Goal: Task Accomplishment & Management: Complete application form

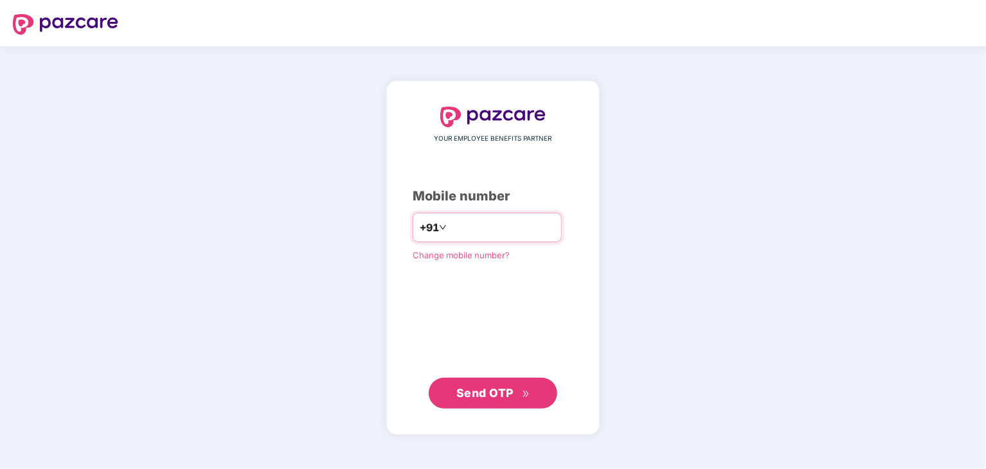
click at [449, 222] on input "******" at bounding box center [501, 227] width 105 height 21
click at [449, 220] on input "******" at bounding box center [501, 227] width 105 height 21
click at [449, 227] on input "******" at bounding box center [501, 227] width 105 height 21
click at [489, 227] on input "******" at bounding box center [501, 227] width 105 height 21
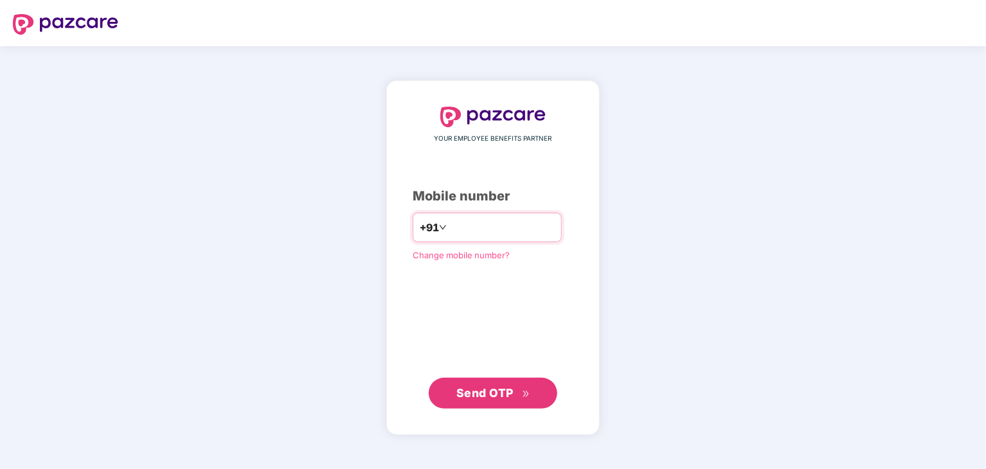
type input "*"
type input "**********"
click at [476, 397] on span "Send OTP" at bounding box center [484, 392] width 57 height 13
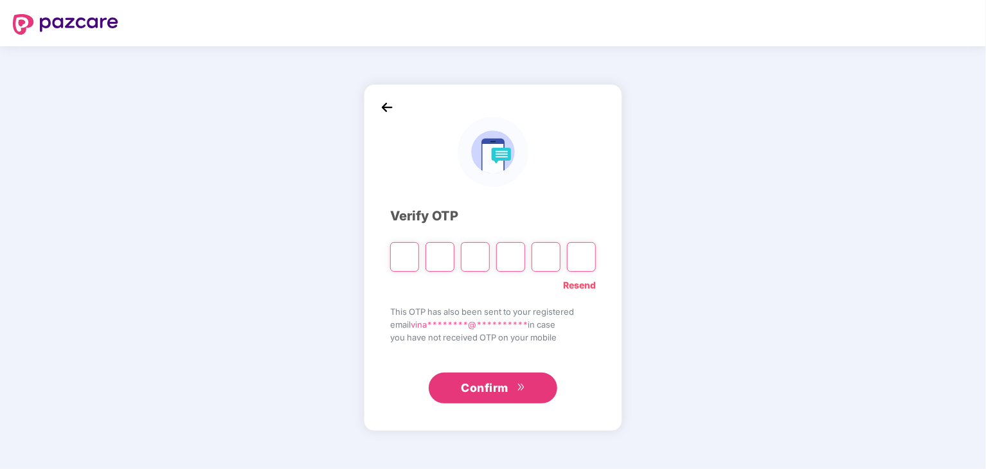
type input "*"
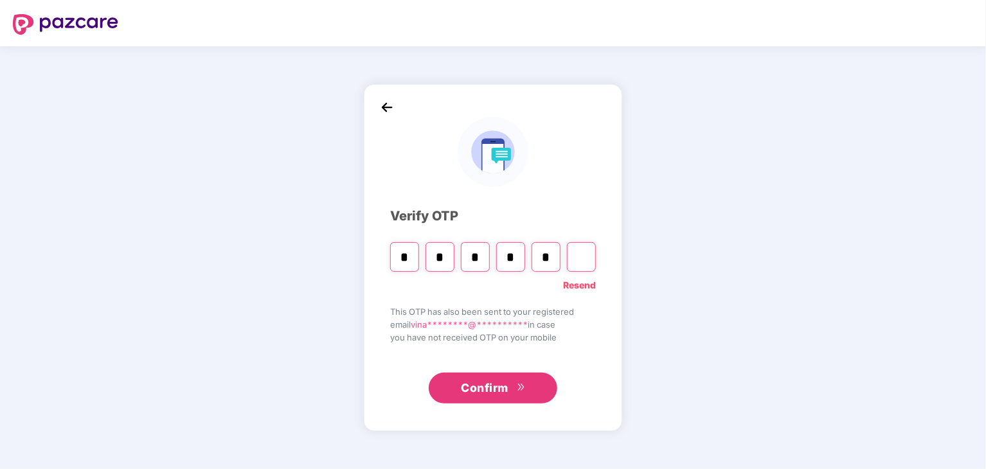
type input "*"
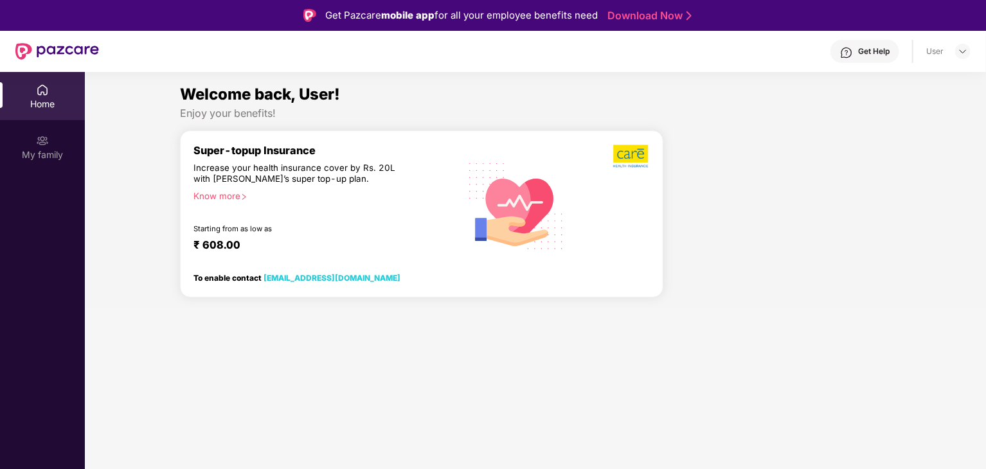
click at [46, 100] on div "Home" at bounding box center [42, 104] width 85 height 13
click at [39, 137] on img at bounding box center [42, 140] width 13 height 13
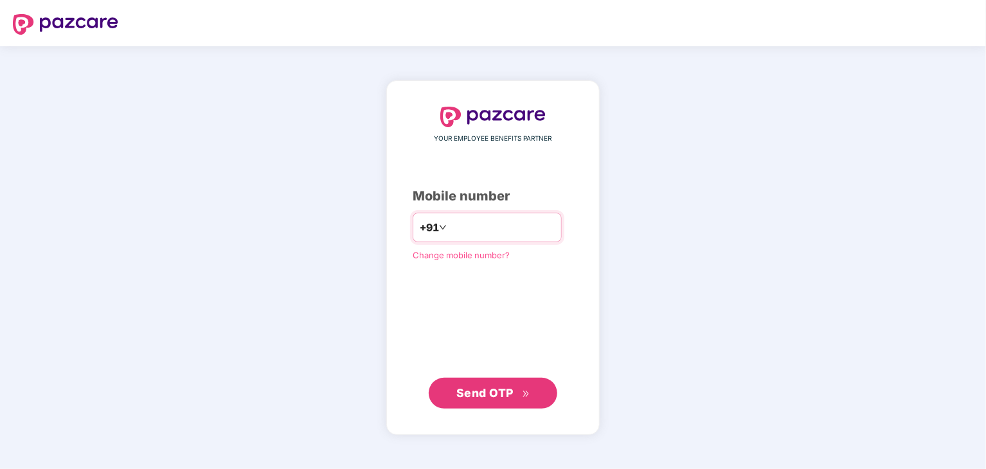
type input "**********"
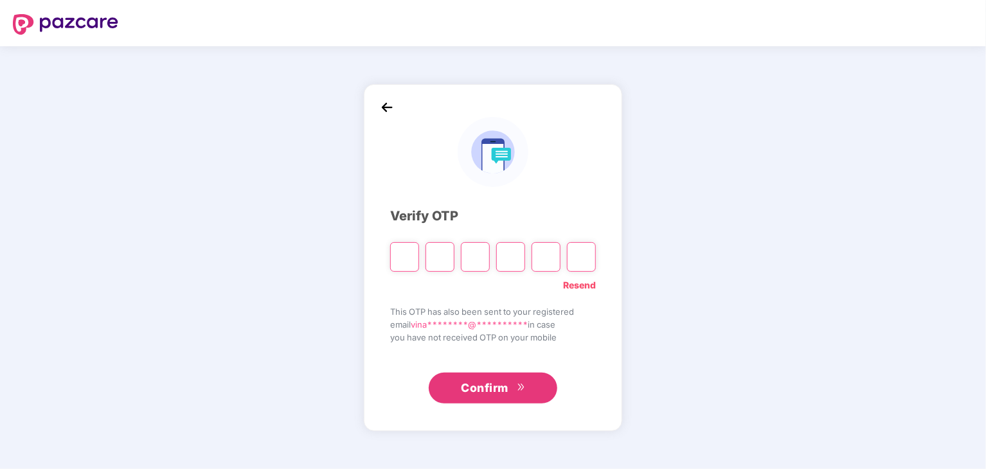
type input "*"
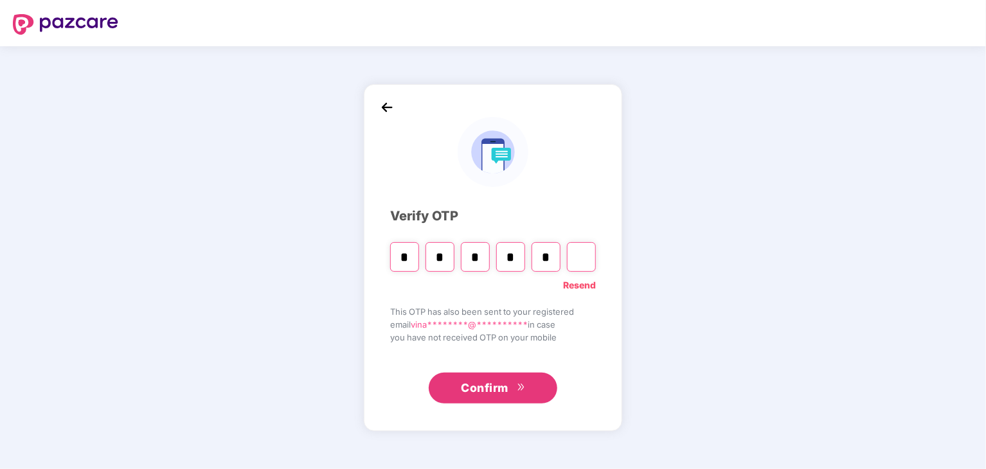
type input "*"
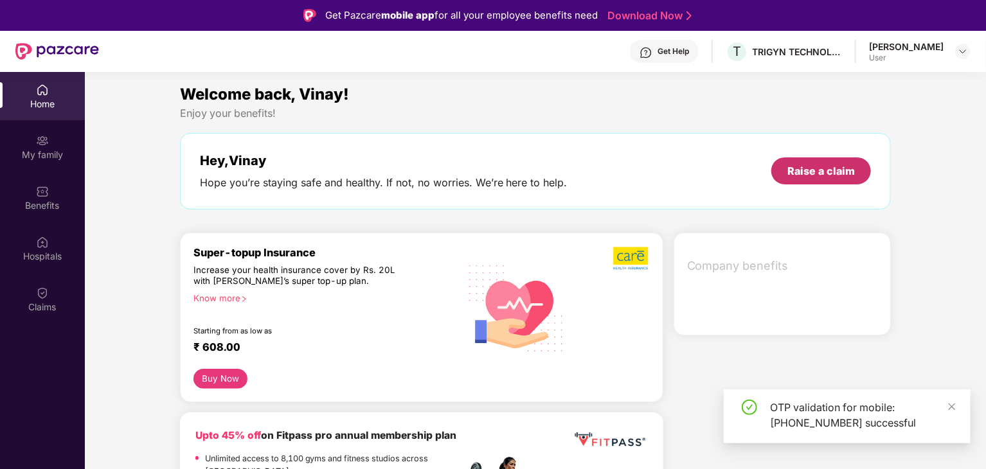
click at [812, 174] on div "Raise a claim" at bounding box center [820, 171] width 67 height 14
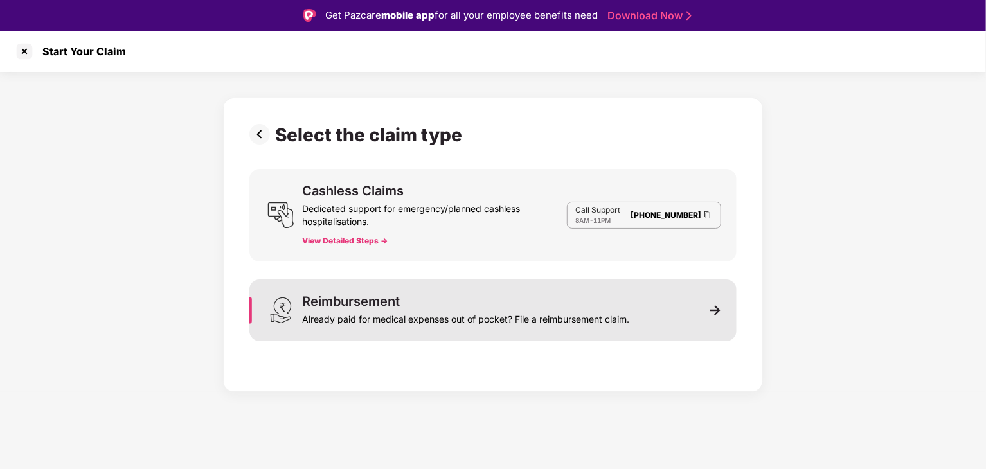
click at [383, 305] on div "Reimbursement" at bounding box center [351, 301] width 98 height 13
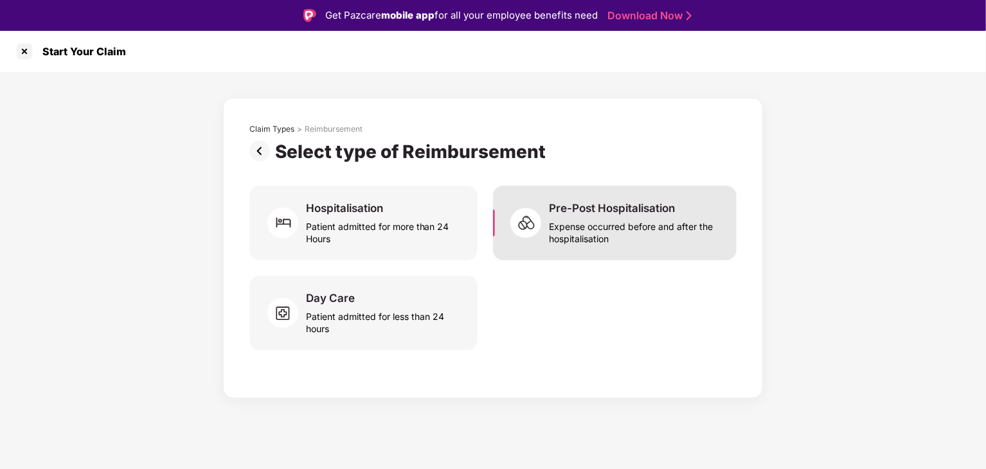
click at [603, 219] on div "Expense occurred before and after the hospitalisation" at bounding box center [635, 230] width 172 height 30
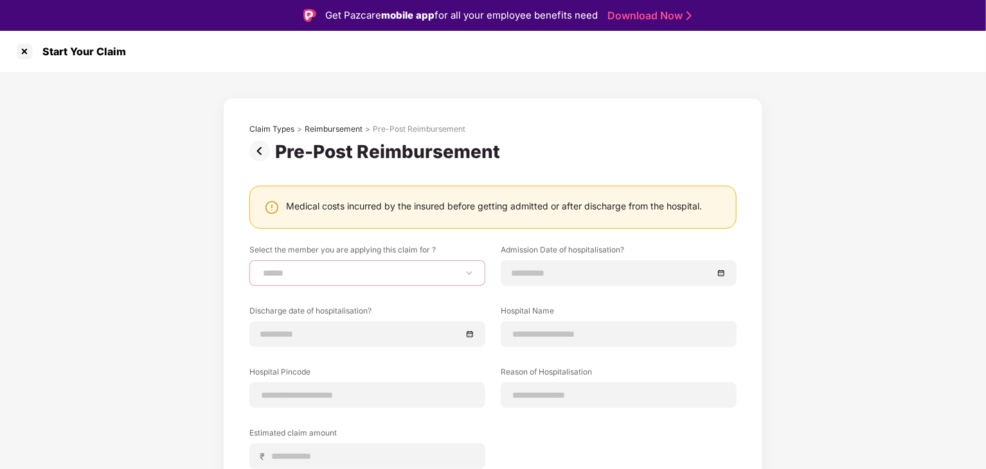
click at [356, 275] on select "**********" at bounding box center [367, 273] width 214 height 10
select select "**********"
click at [260, 268] on select "**********" at bounding box center [367, 273] width 214 height 10
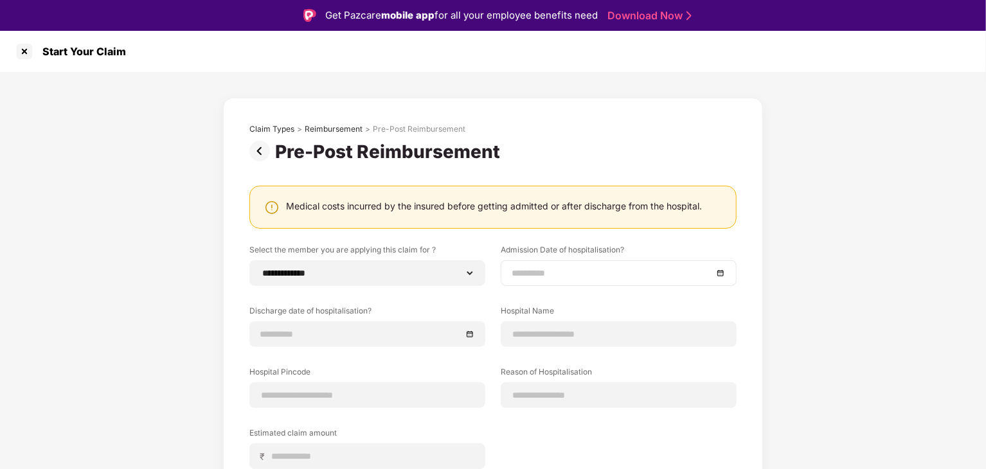
click at [527, 273] on input at bounding box center [612, 273] width 201 height 14
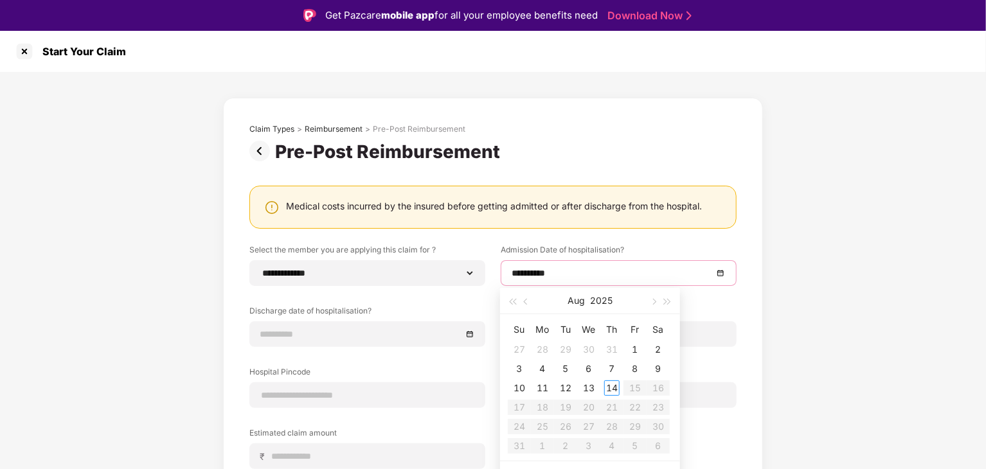
type input "**********"
click at [521, 389] on div "10" at bounding box center [519, 388] width 15 height 15
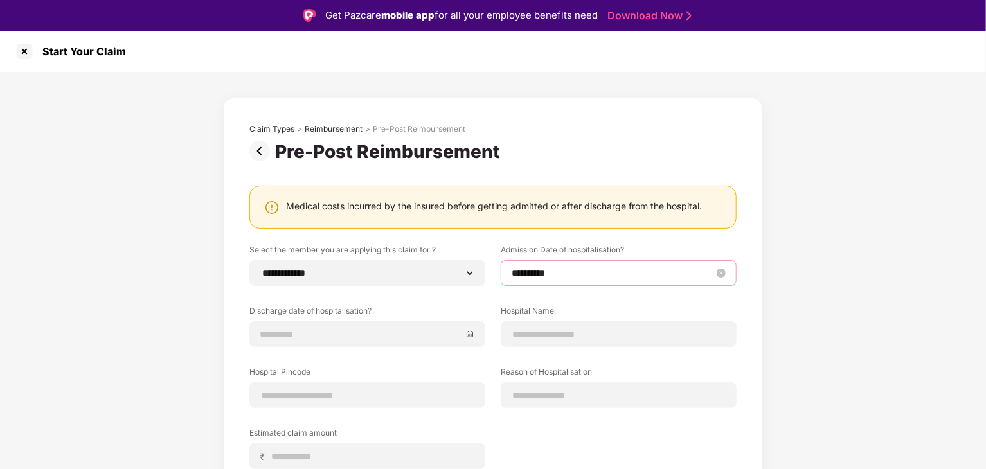
drag, startPoint x: 583, startPoint y: 273, endPoint x: 617, endPoint y: 279, distance: 34.6
click at [584, 272] on input "**********" at bounding box center [612, 273] width 201 height 14
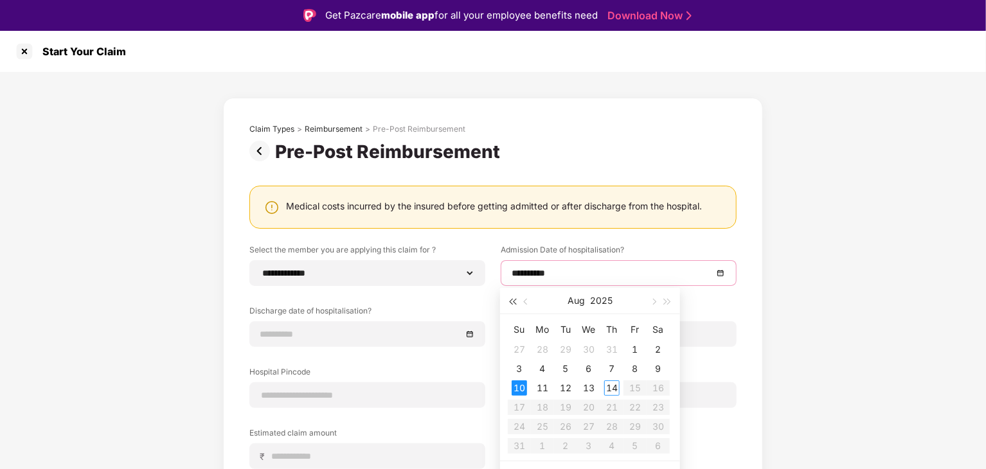
click at [512, 301] on span "button" at bounding box center [512, 302] width 6 height 6
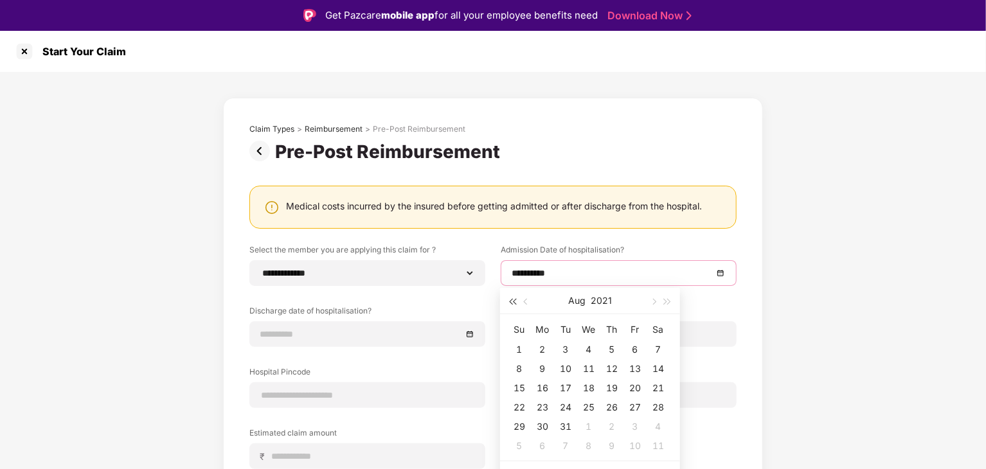
click at [512, 301] on span "button" at bounding box center [512, 302] width 6 height 6
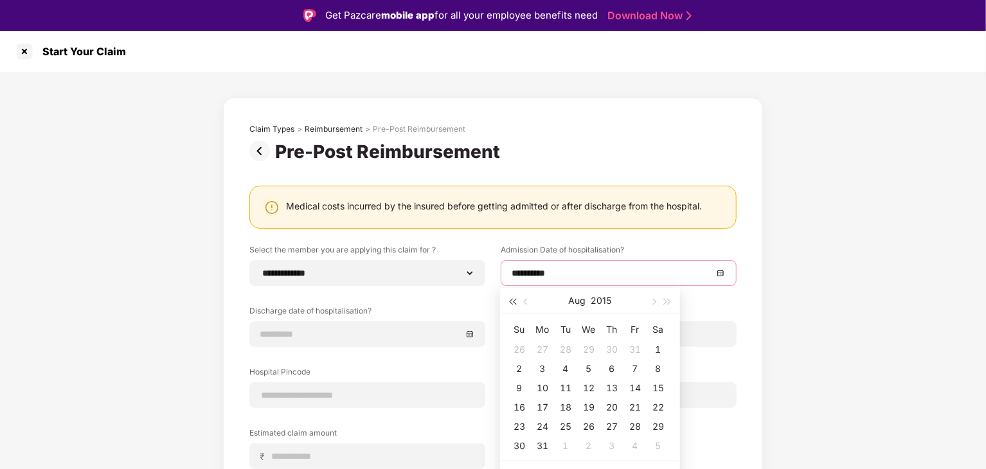
click at [512, 301] on span "button" at bounding box center [512, 302] width 6 height 6
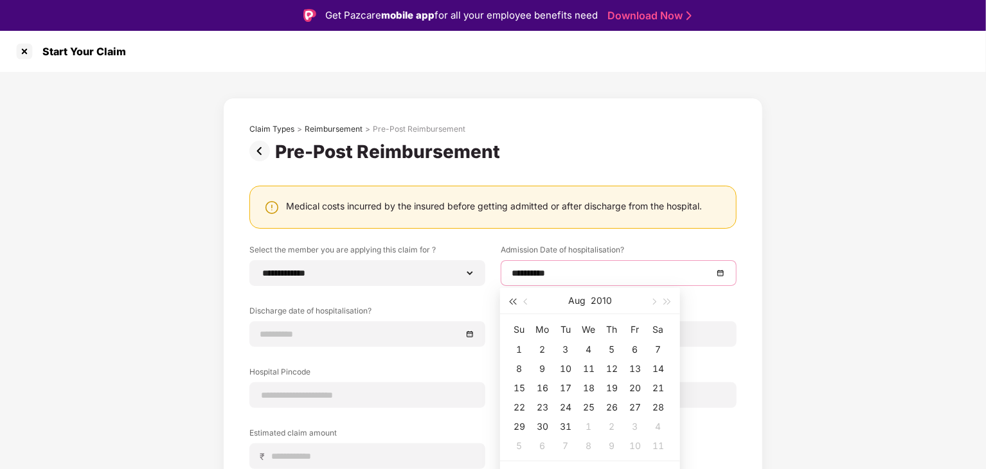
click at [512, 301] on span "button" at bounding box center [512, 302] width 6 height 6
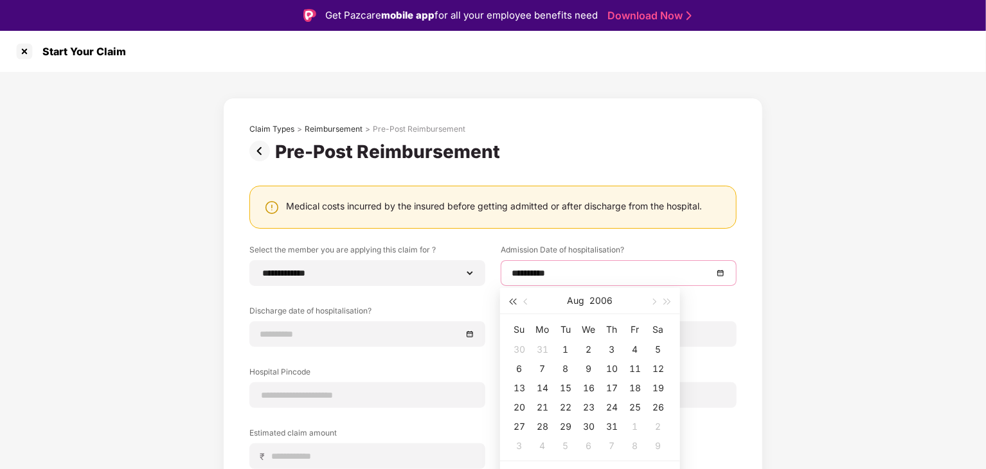
click at [512, 301] on span "button" at bounding box center [512, 302] width 6 height 6
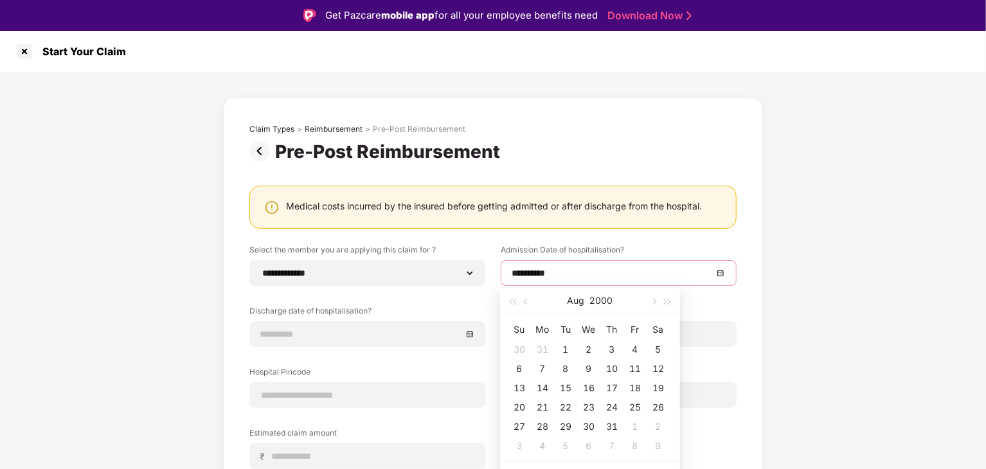
drag, startPoint x: 512, startPoint y: 301, endPoint x: 548, endPoint y: 309, distance: 36.2
click at [513, 301] on span "button" at bounding box center [512, 302] width 6 height 6
click at [604, 296] on button "1999" at bounding box center [601, 301] width 21 height 26
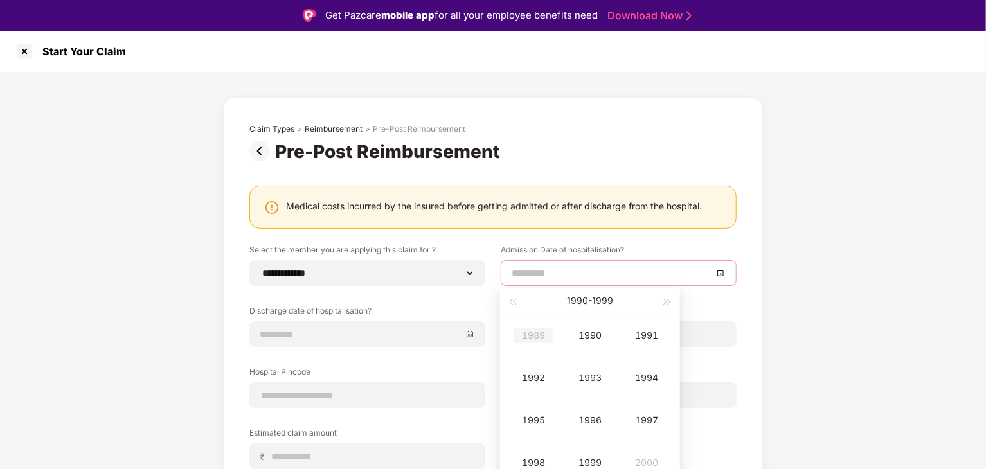
click at [528, 336] on div "1989" at bounding box center [533, 335] width 39 height 15
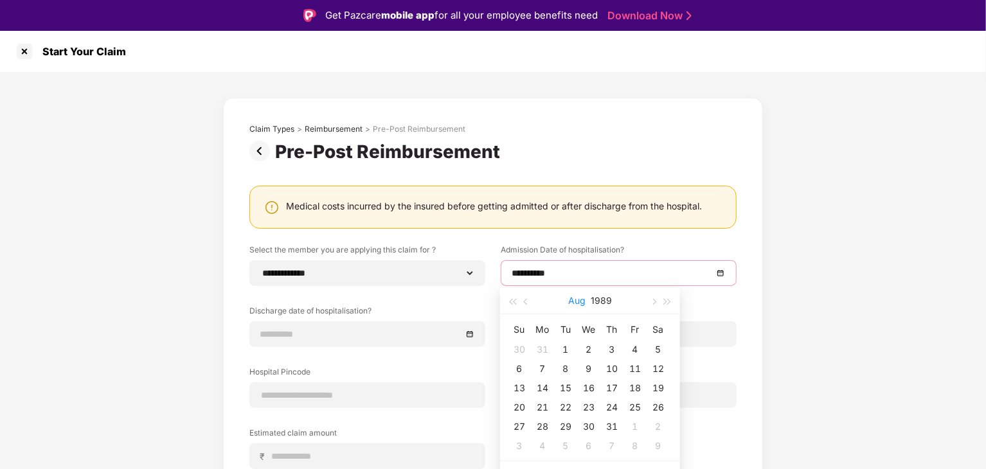
click at [582, 306] on button "Aug" at bounding box center [576, 301] width 17 height 26
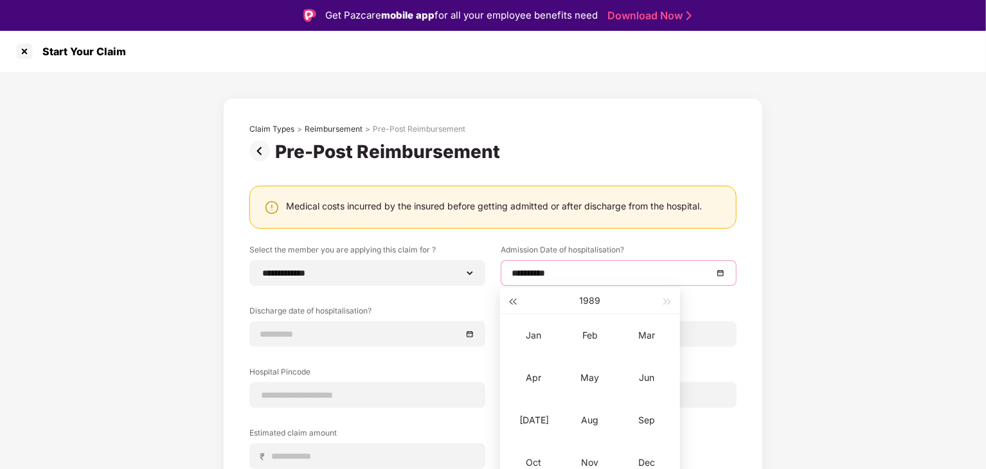
click at [514, 305] on button "button" at bounding box center [512, 301] width 14 height 26
click at [514, 304] on button "button" at bounding box center [512, 301] width 14 height 26
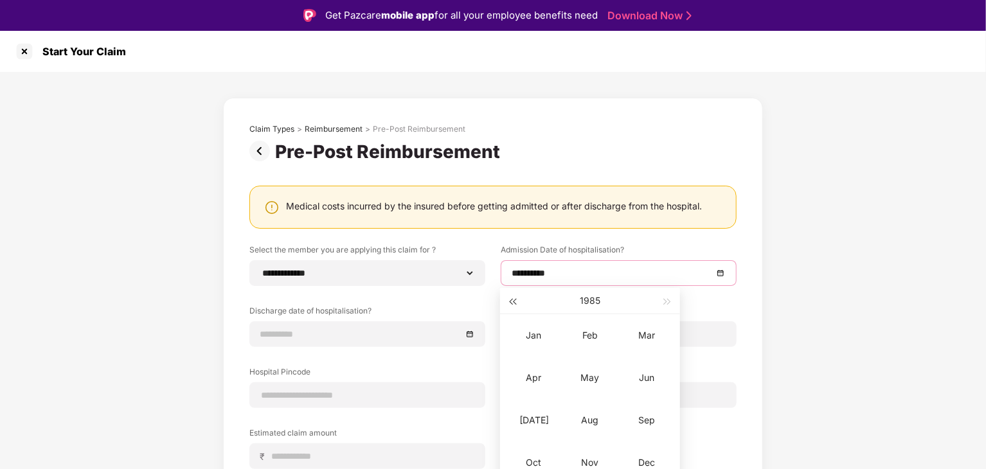
click at [514, 304] on button "button" at bounding box center [512, 301] width 14 height 26
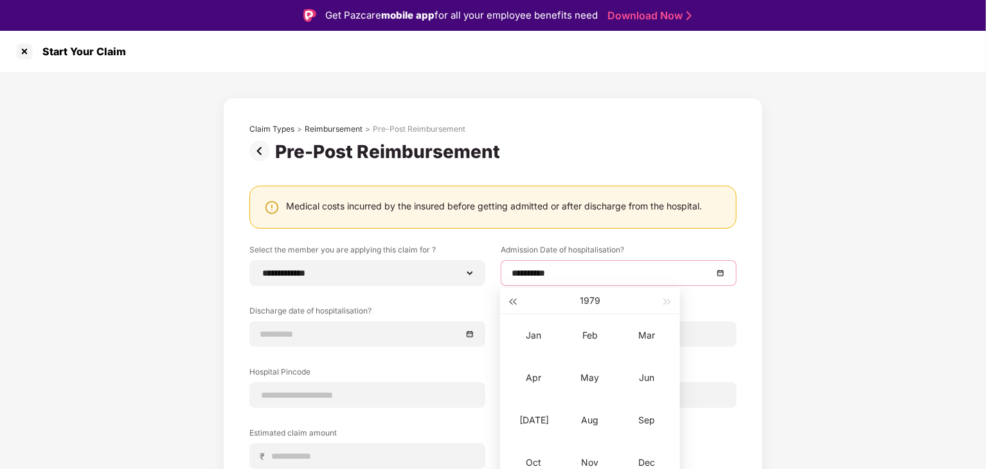
click at [514, 304] on button "button" at bounding box center [512, 301] width 14 height 26
click at [515, 304] on button "button" at bounding box center [512, 301] width 14 height 26
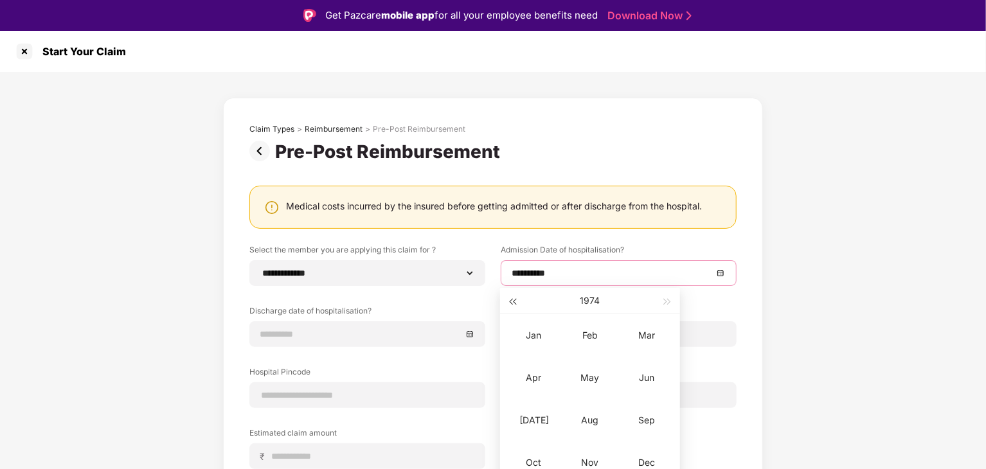
click at [516, 304] on span "button" at bounding box center [512, 302] width 6 height 6
click at [517, 304] on button "button" at bounding box center [512, 301] width 14 height 26
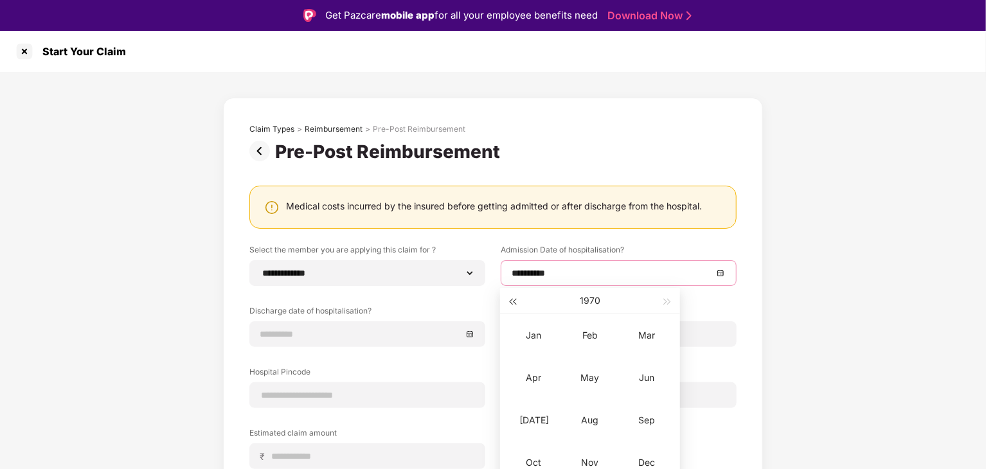
click at [517, 304] on button "button" at bounding box center [512, 301] width 14 height 26
click at [518, 304] on button "button" at bounding box center [512, 301] width 14 height 26
click at [519, 304] on button "button" at bounding box center [512, 301] width 14 height 26
click at [519, 303] on button "button" at bounding box center [512, 301] width 14 height 26
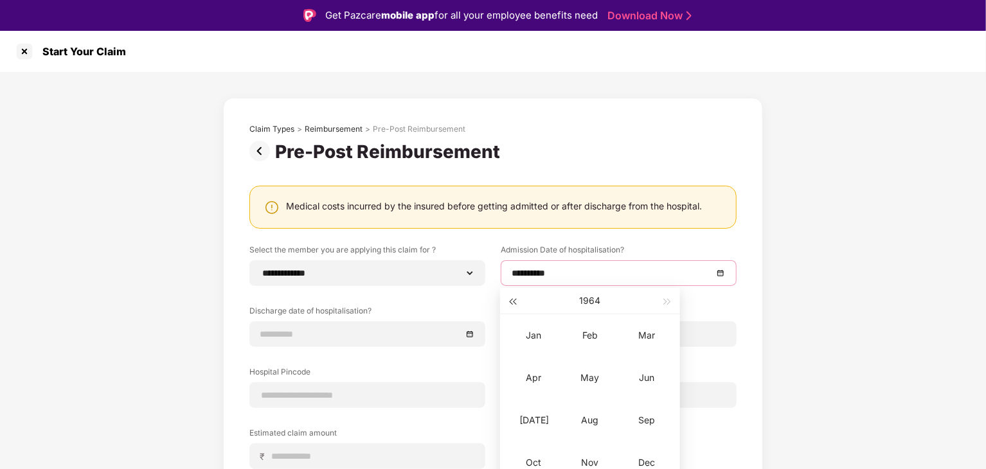
click at [519, 303] on button "button" at bounding box center [512, 301] width 14 height 26
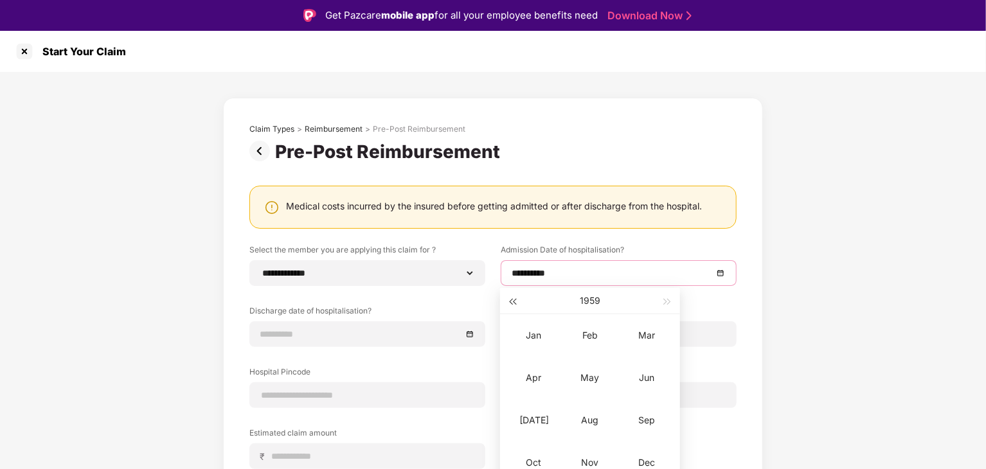
click at [519, 303] on button "button" at bounding box center [512, 301] width 14 height 26
click at [519, 303] on div "1957" at bounding box center [589, 301] width 141 height 26
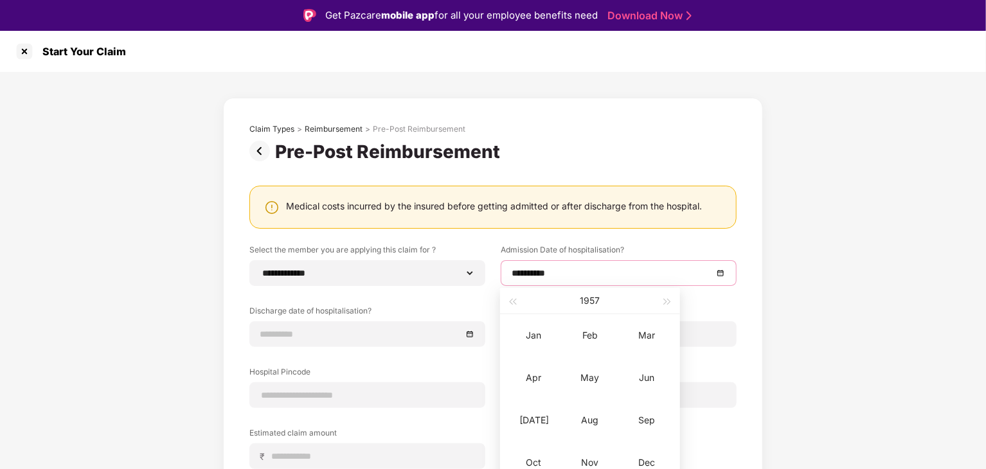
click at [519, 303] on div "1957" at bounding box center [589, 301] width 141 height 26
click at [513, 301] on span "button" at bounding box center [512, 302] width 6 height 6
click at [513, 305] on button "button" at bounding box center [512, 301] width 14 height 26
click at [513, 304] on button "button" at bounding box center [512, 301] width 14 height 26
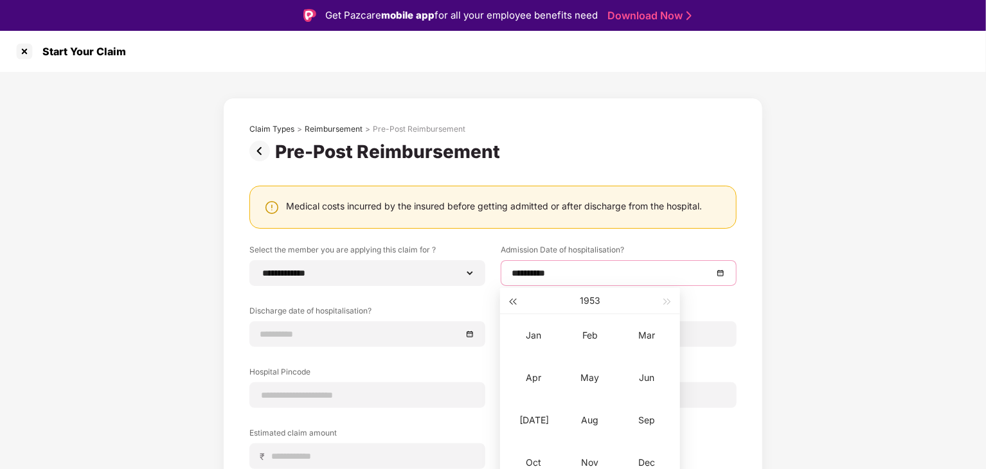
click at [513, 304] on button "button" at bounding box center [512, 301] width 14 height 26
click at [539, 463] on div "Oct" at bounding box center [533, 462] width 39 height 15
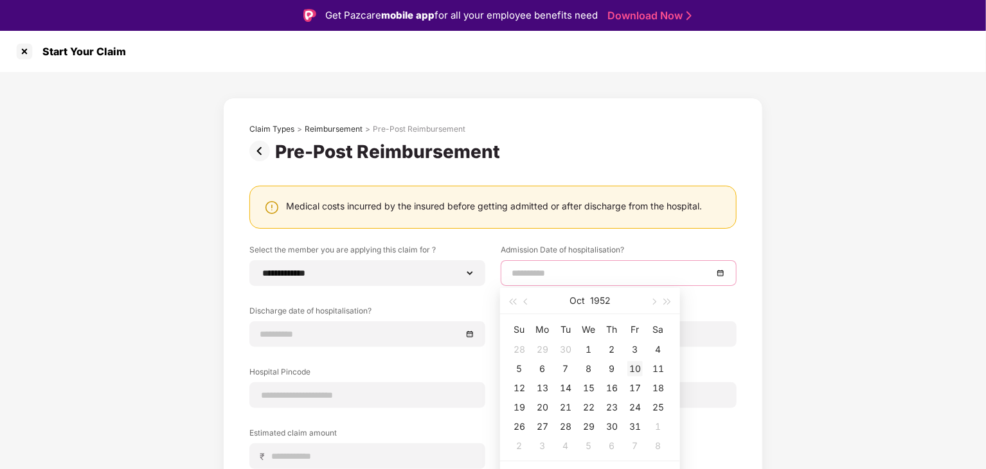
type input "**********"
click at [635, 368] on div "10" at bounding box center [634, 368] width 15 height 15
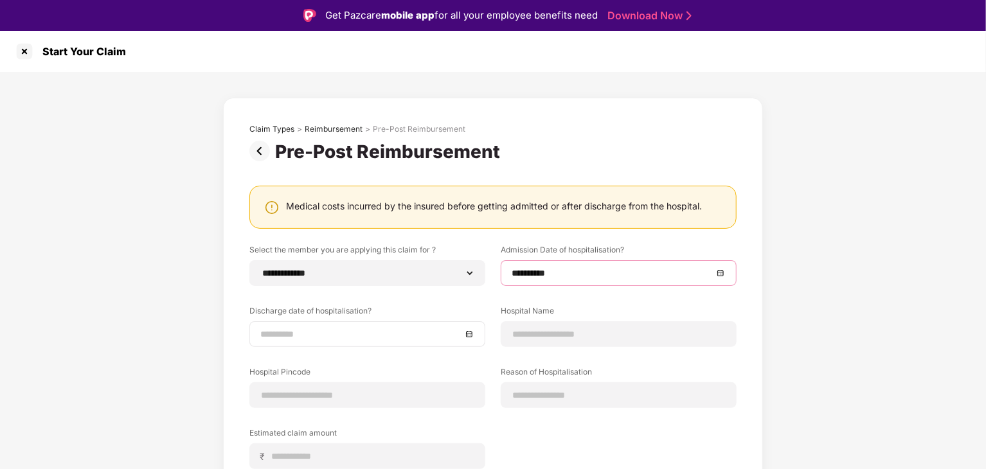
click at [327, 330] on input at bounding box center [360, 334] width 201 height 14
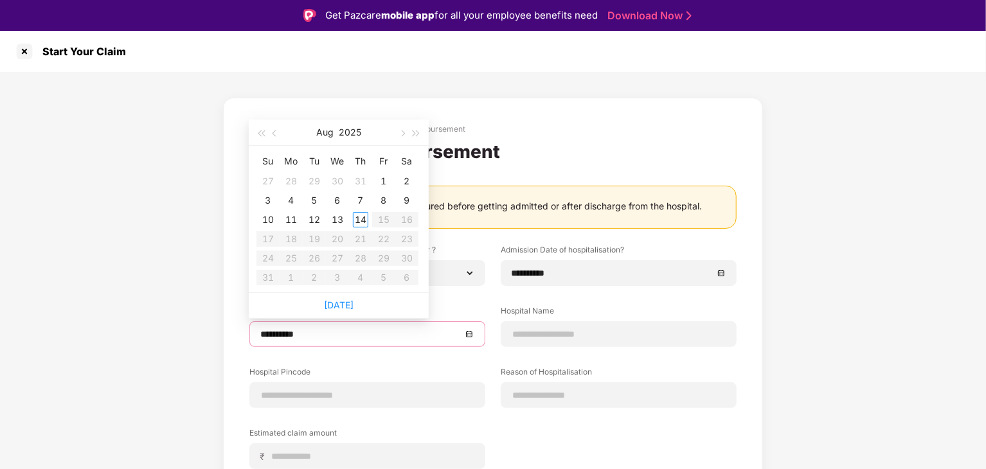
type input "**********"
click at [274, 131] on span "button" at bounding box center [276, 133] width 6 height 6
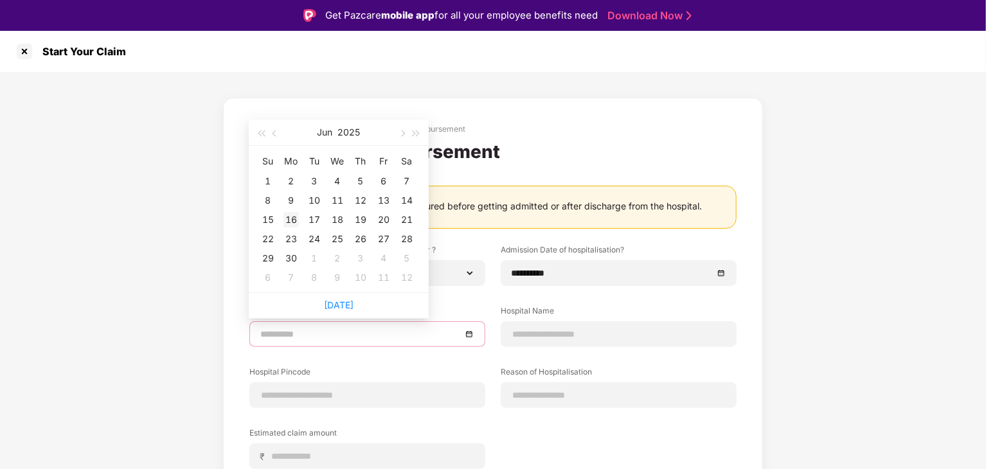
type input "**********"
click at [293, 219] on div "16" at bounding box center [290, 219] width 15 height 15
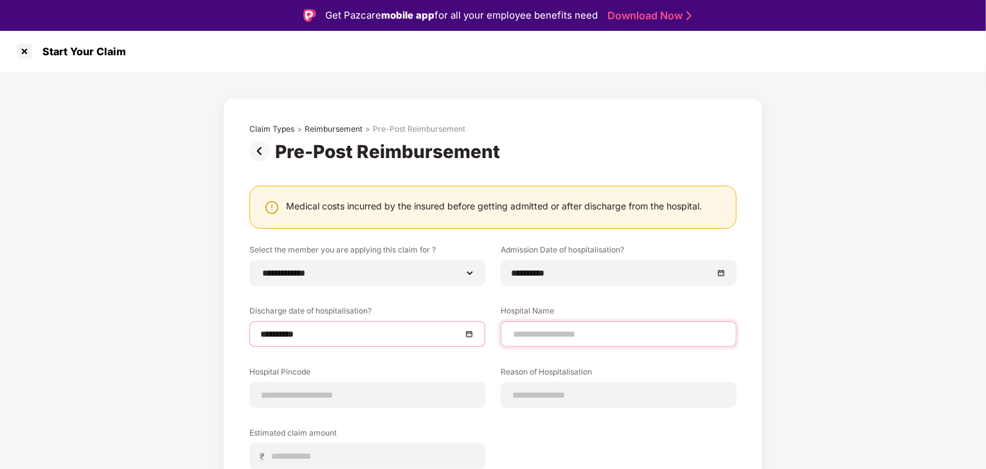
click at [618, 335] on input at bounding box center [619, 334] width 214 height 13
type input "**********"
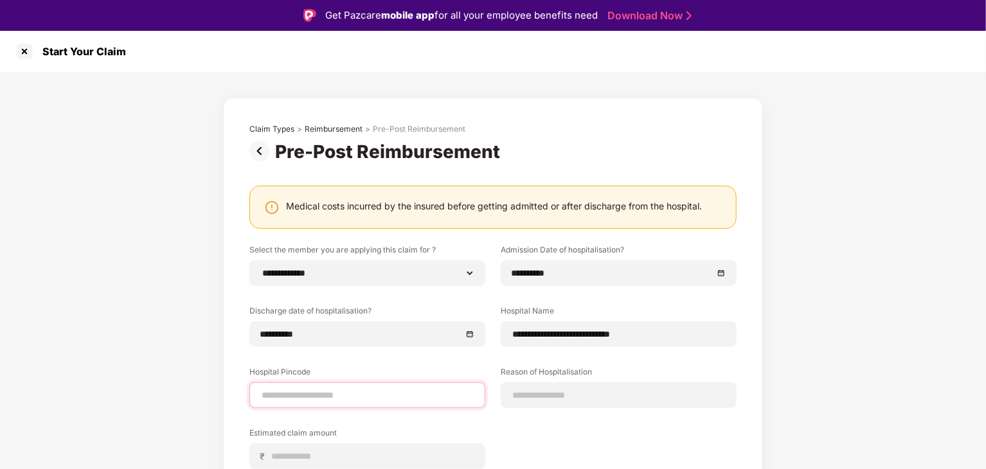
click at [378, 397] on input at bounding box center [367, 395] width 214 height 13
type input "******"
select select "**********"
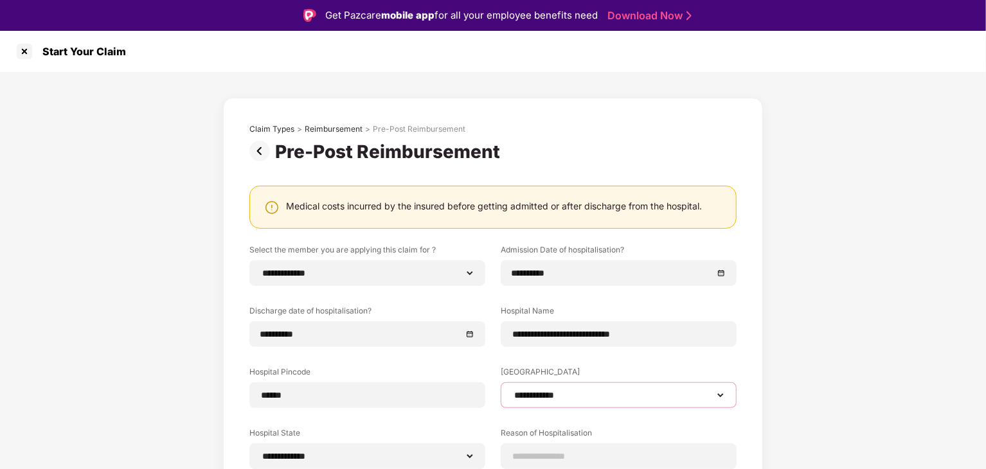
click at [525, 392] on select "**********" at bounding box center [619, 395] width 214 height 10
click at [794, 357] on div "**********" at bounding box center [493, 373] width 986 height 603
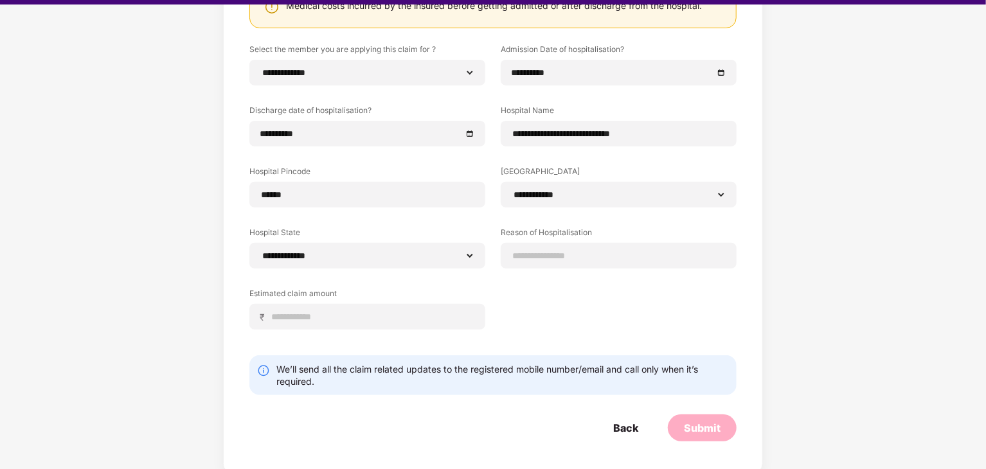
scroll to position [31, 0]
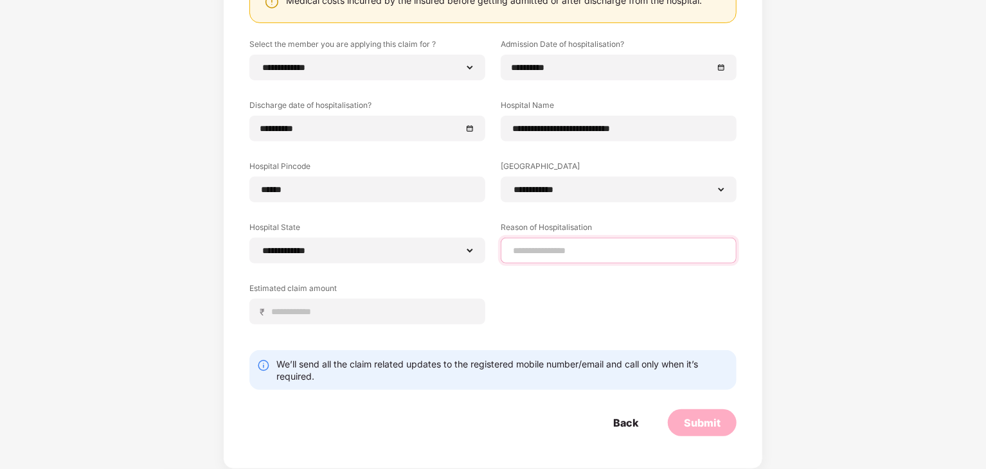
click at [551, 251] on input at bounding box center [619, 250] width 214 height 13
type input "**********"
click at [605, 250] on input "**********" at bounding box center [619, 250] width 214 height 13
click at [605, 249] on input "**********" at bounding box center [619, 250] width 214 height 13
drag, startPoint x: 607, startPoint y: 248, endPoint x: 507, endPoint y: 251, distance: 100.9
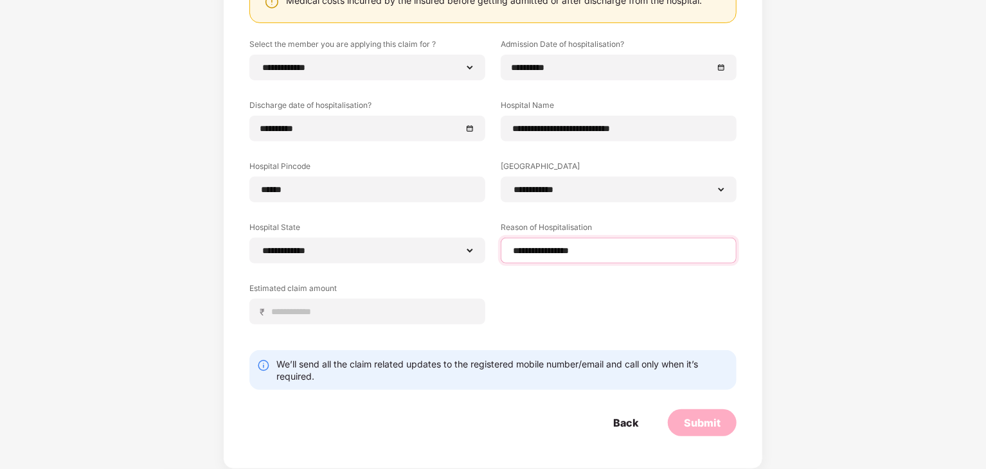
click at [507, 251] on div "**********" at bounding box center [619, 251] width 236 height 26
type input "**********"
click at [543, 304] on div "**********" at bounding box center [492, 191] width 487 height 305
click at [333, 311] on input at bounding box center [373, 311] width 204 height 13
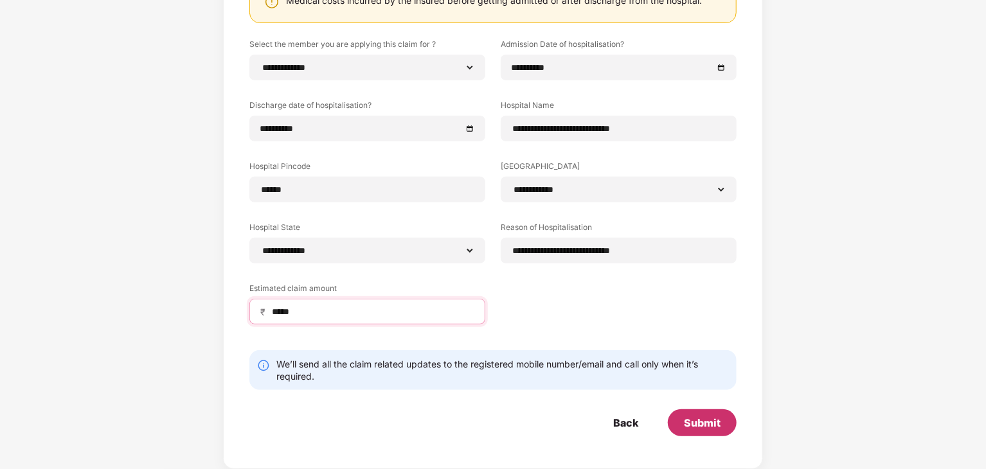
type input "*****"
click at [699, 422] on div "Submit" at bounding box center [702, 423] width 37 height 14
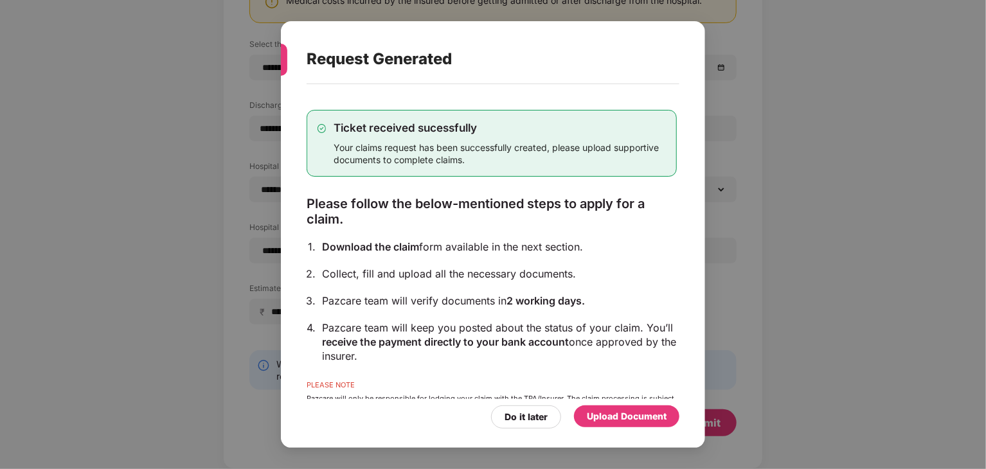
click at [612, 418] on div "Upload Document" at bounding box center [627, 416] width 80 height 14
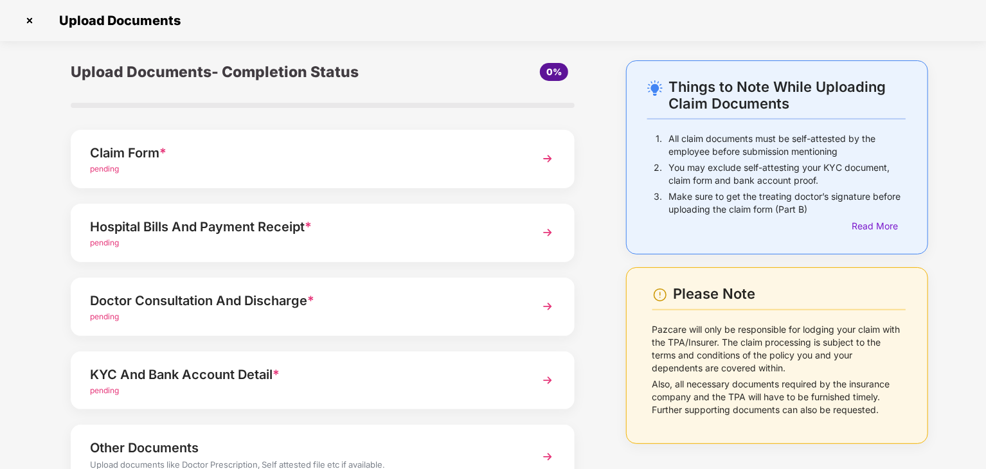
click at [145, 164] on div "pending" at bounding box center [303, 169] width 426 height 12
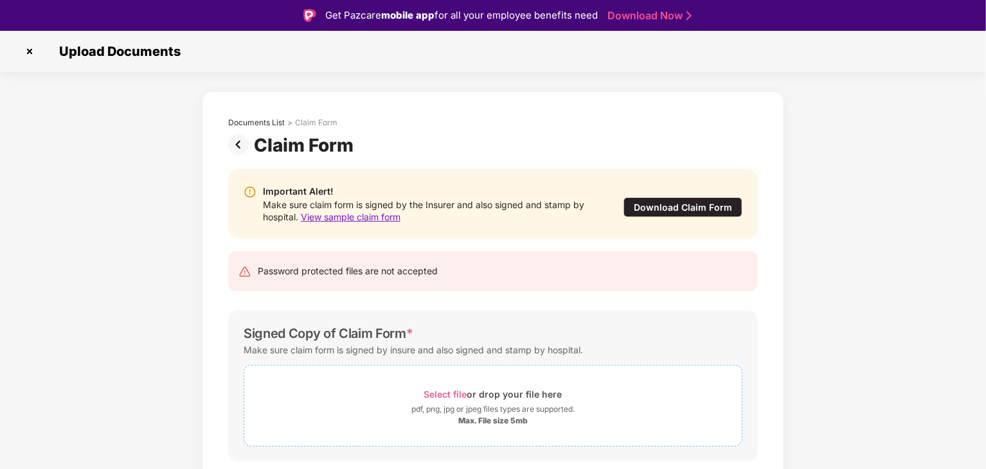
click at [453, 396] on span "Select file" at bounding box center [445, 394] width 43 height 11
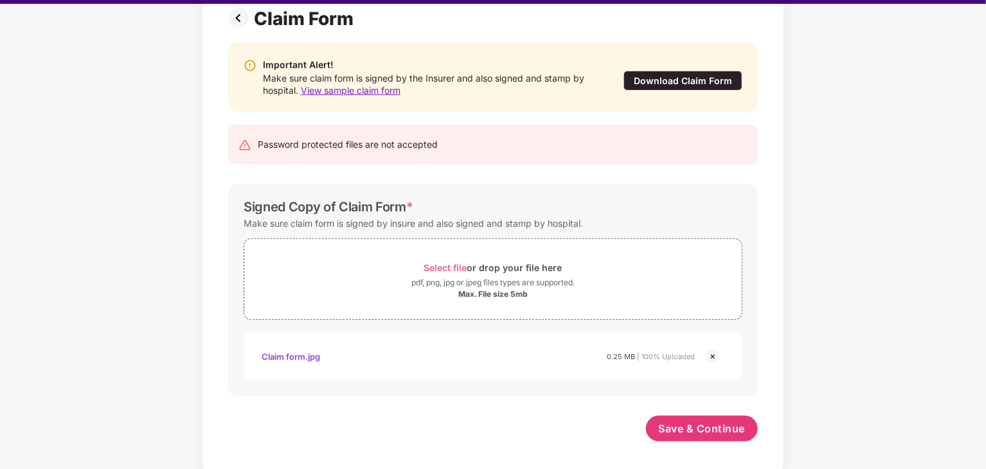
scroll to position [31, 0]
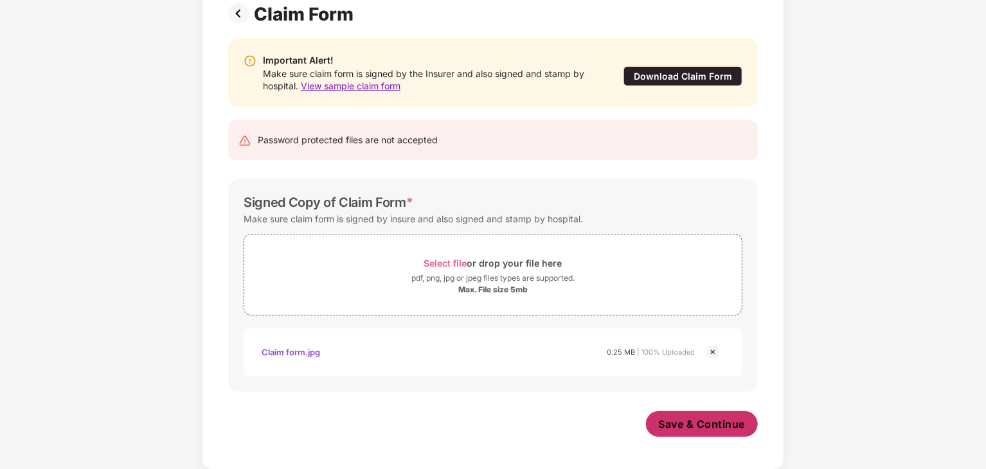
click at [708, 425] on span "Save & Continue" at bounding box center [702, 424] width 87 height 14
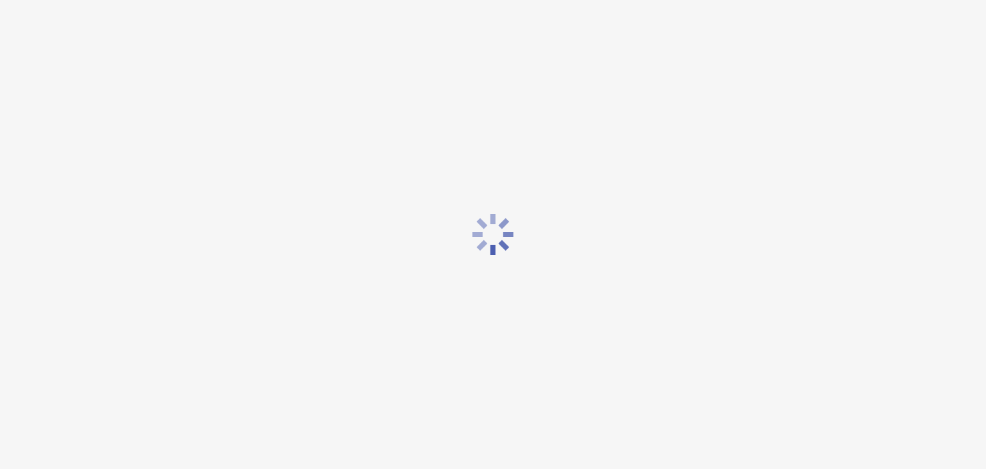
scroll to position [0, 0]
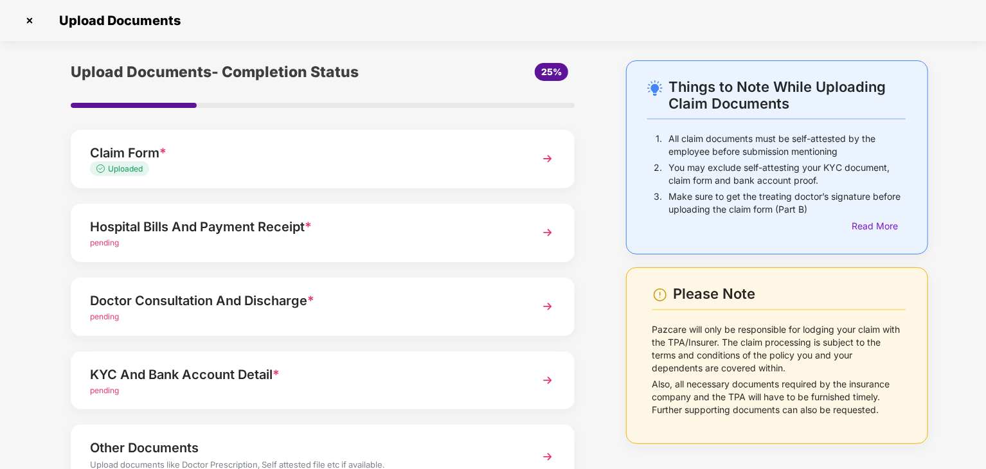
click at [604, 379] on div "Upload Documents- Completion Status 25% Claim Form * Uploaded Hospital Bills An…" at bounding box center [323, 314] width 568 height 508
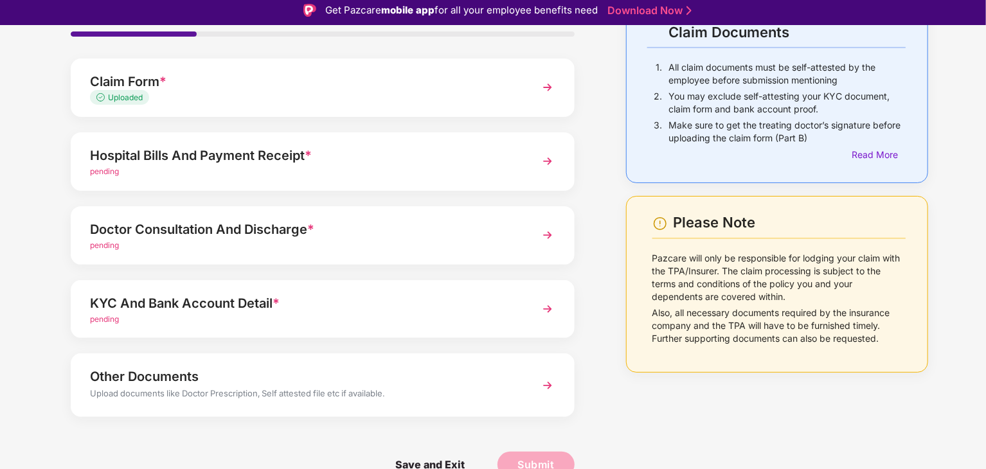
scroll to position [99, 0]
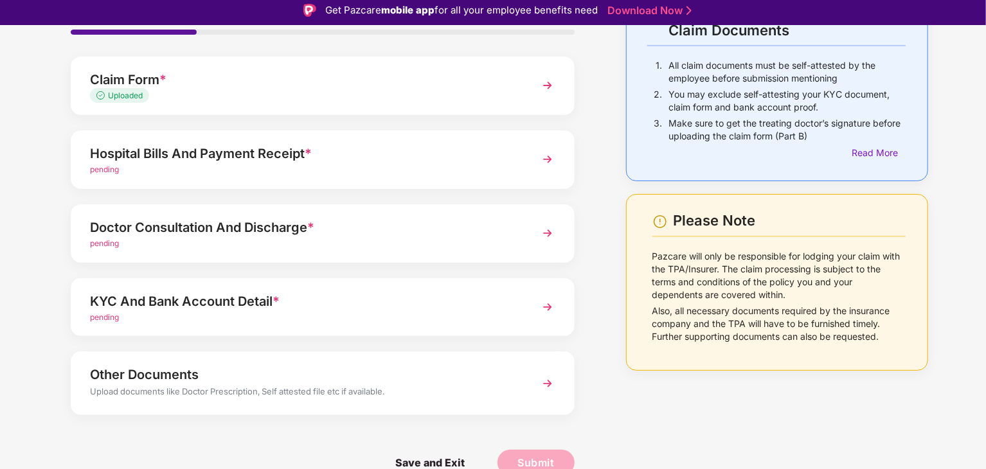
click at [291, 154] on div "Hospital Bills And Payment Receipt *" at bounding box center [303, 153] width 426 height 21
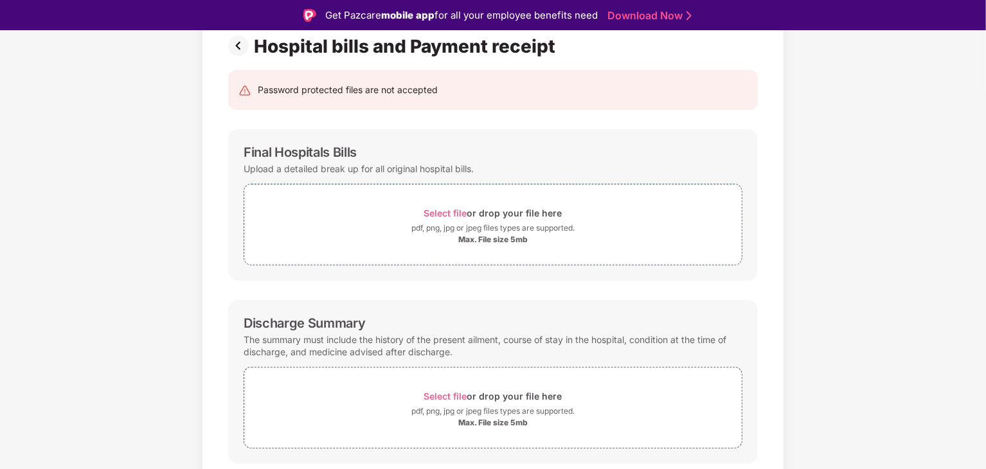
click at [235, 49] on img at bounding box center [241, 45] width 26 height 21
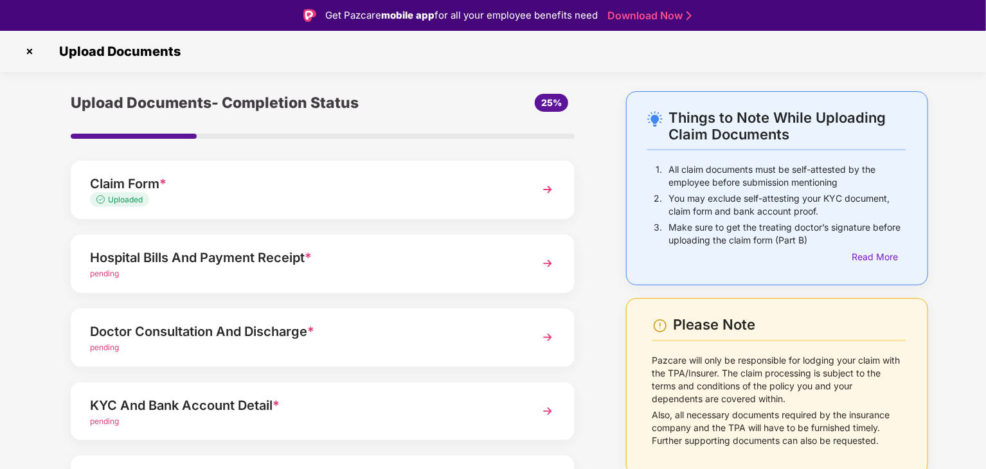
scroll to position [31, 0]
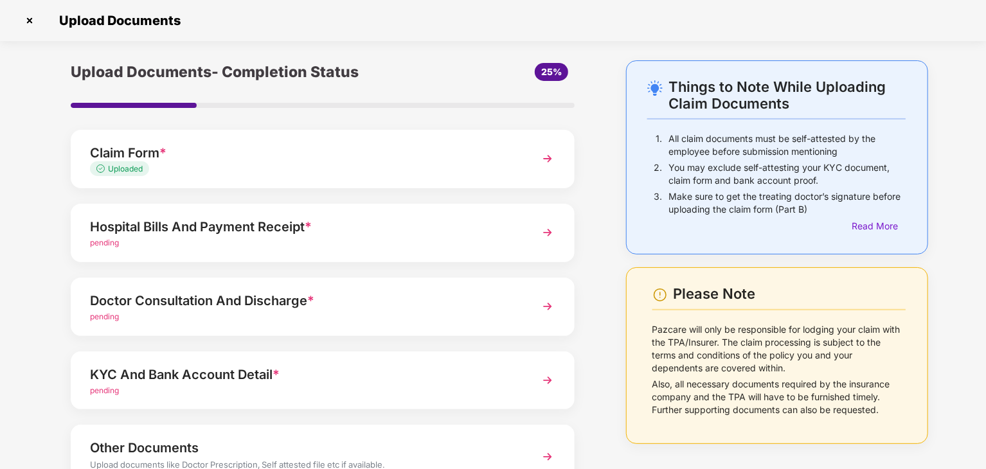
click at [200, 227] on div "Hospital Bills And Payment Receipt *" at bounding box center [303, 227] width 426 height 21
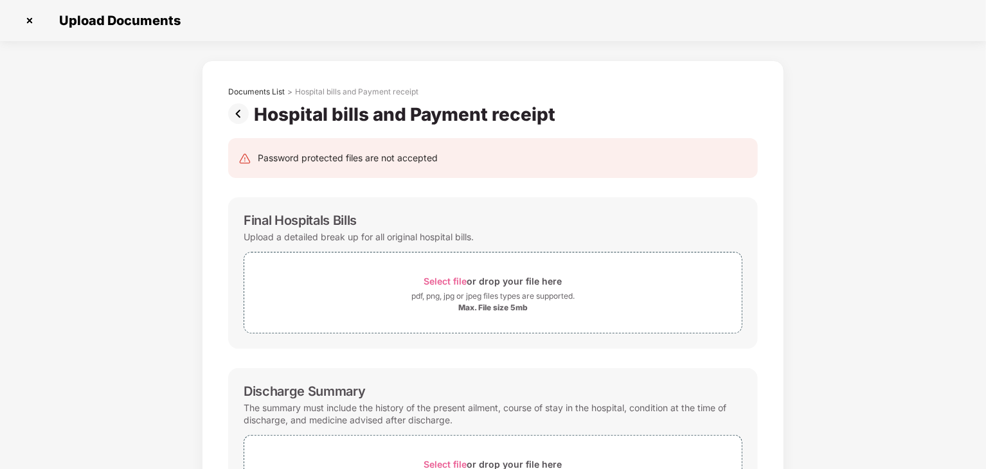
scroll to position [0, 0]
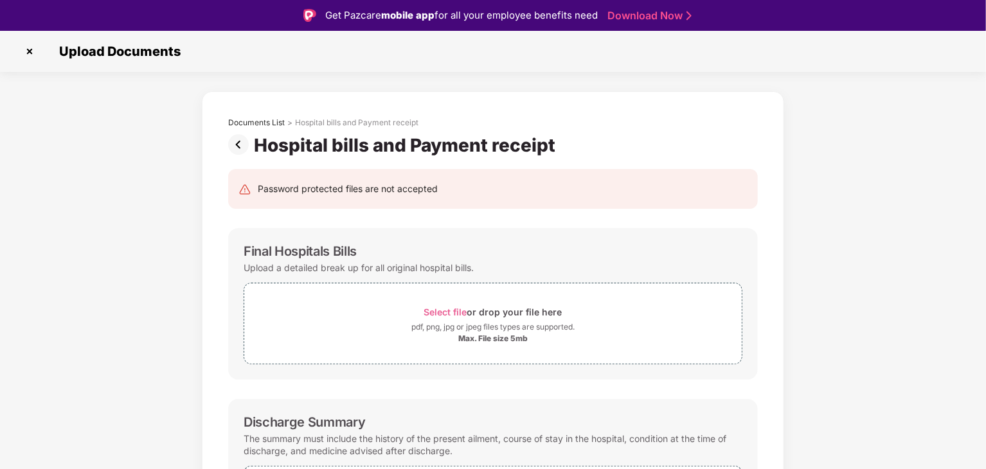
click at [230, 340] on div "Final Hospitals Bills Upload a detailed break up for all original hospital bill…" at bounding box center [493, 304] width 530 height 152
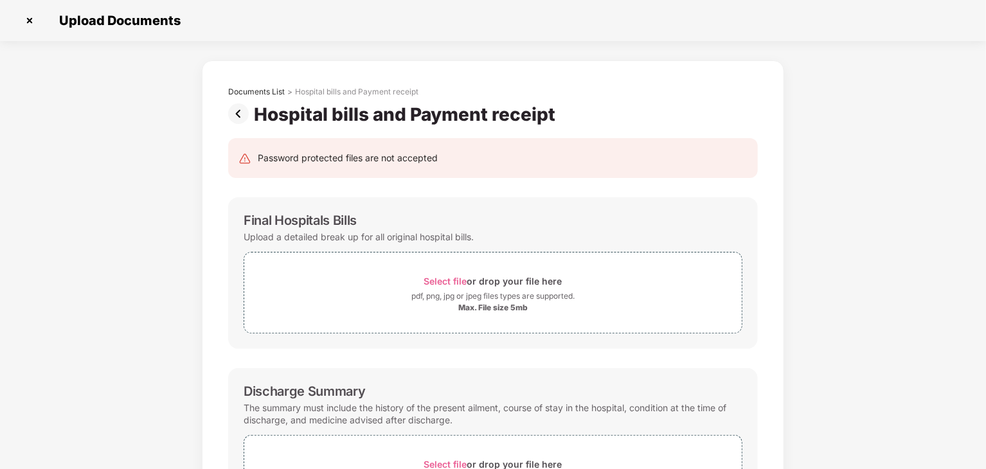
click at [28, 21] on img at bounding box center [29, 20] width 21 height 21
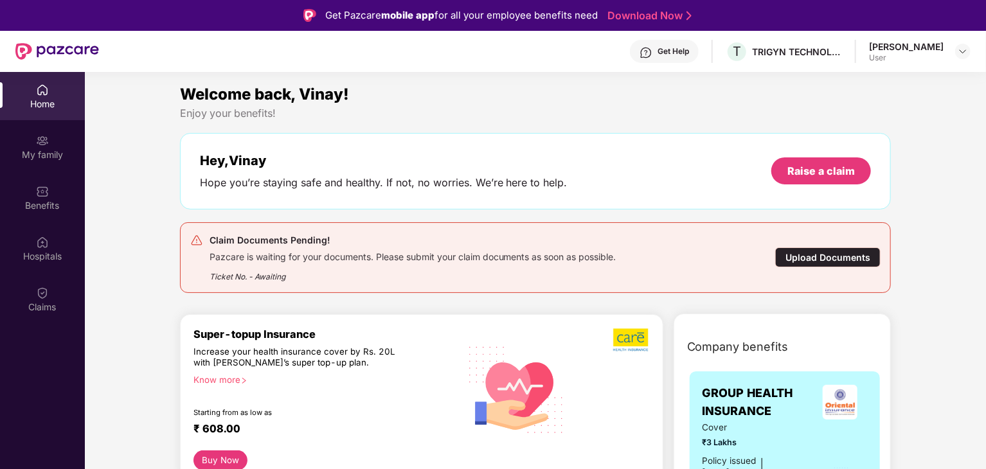
click at [803, 256] on div "Upload Documents" at bounding box center [827, 257] width 105 height 20
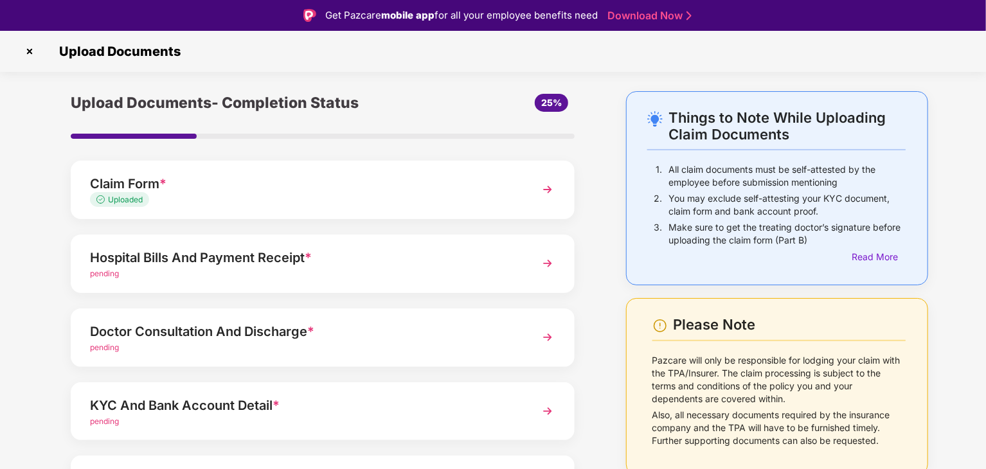
click at [28, 50] on img at bounding box center [29, 51] width 21 height 21
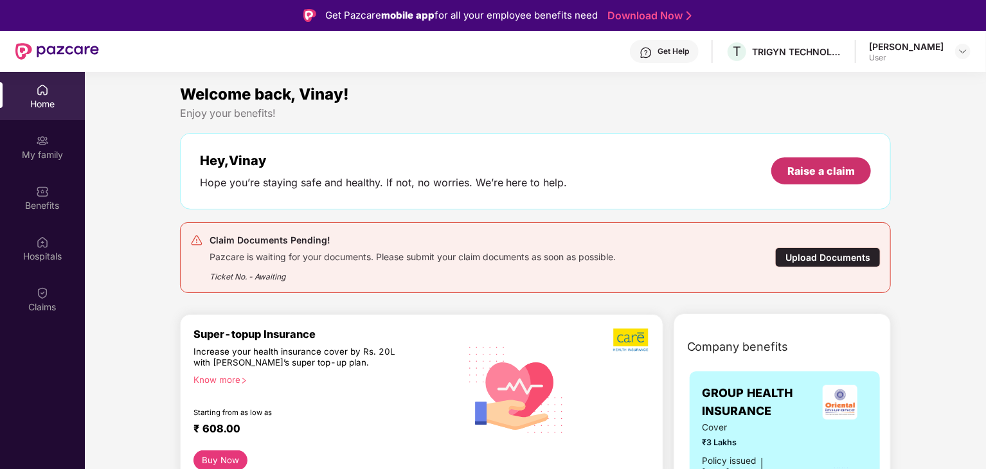
click at [820, 168] on div "Raise a claim" at bounding box center [820, 171] width 67 height 14
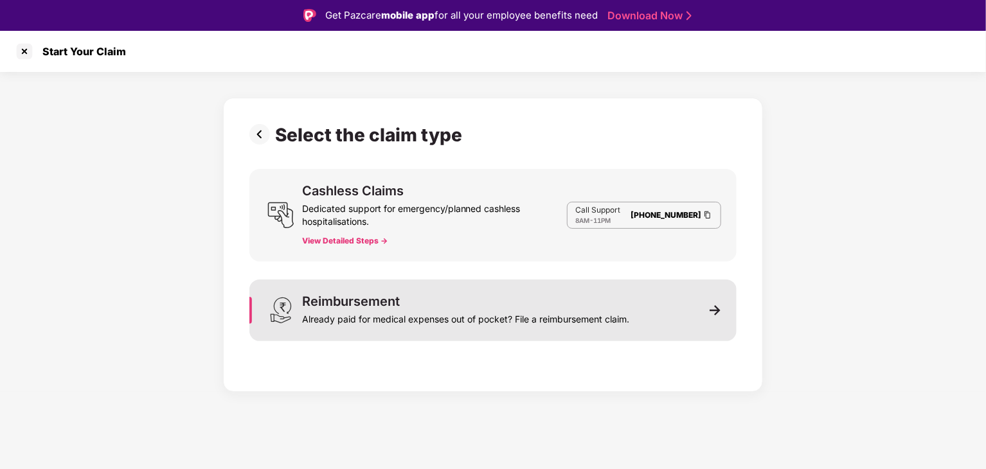
click at [391, 305] on div "Reimbursement" at bounding box center [351, 301] width 98 height 13
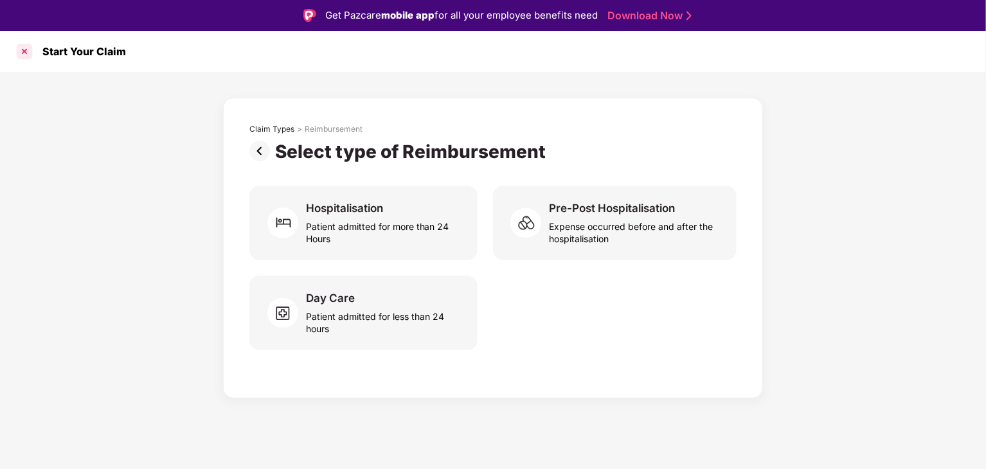
click at [24, 52] on div at bounding box center [24, 51] width 21 height 21
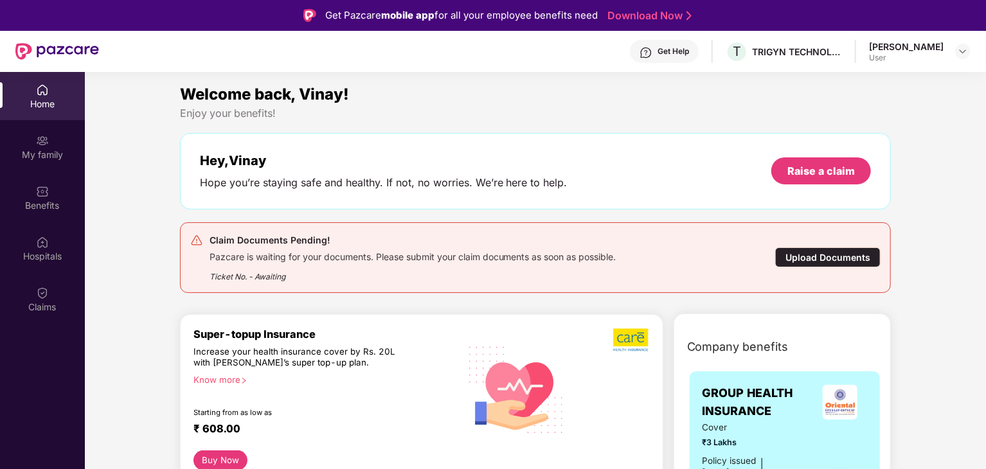
click at [367, 298] on div "Welcome back, Vinay! Enjoy your benefits! Hey, Vinay Hope you’re staying safe a…" at bounding box center [536, 192] width 722 height 221
click at [813, 255] on div "Upload Documents" at bounding box center [827, 257] width 105 height 20
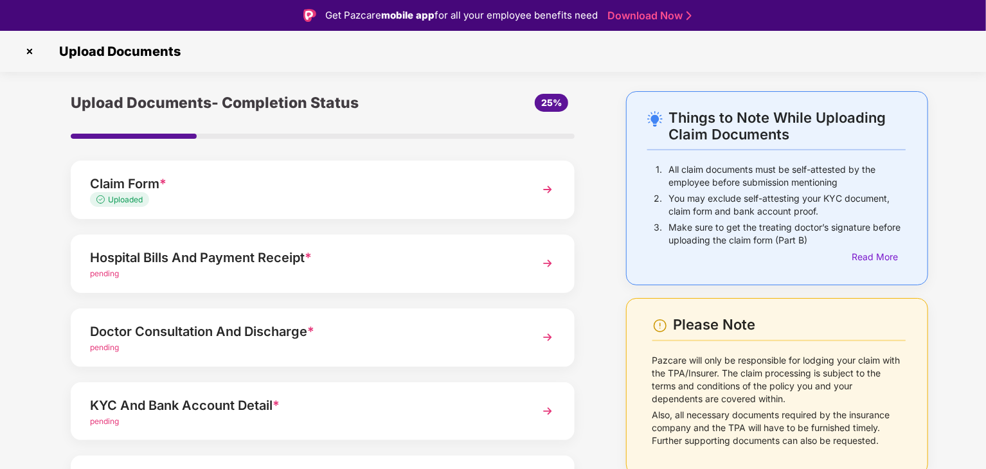
click at [264, 260] on div "Hospital Bills And Payment Receipt *" at bounding box center [303, 257] width 426 height 21
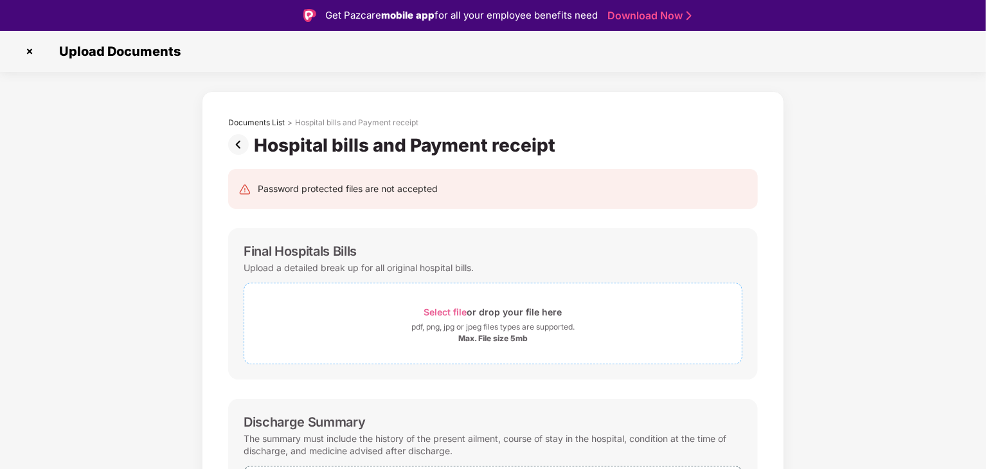
click at [442, 312] on span "Select file" at bounding box center [445, 312] width 43 height 11
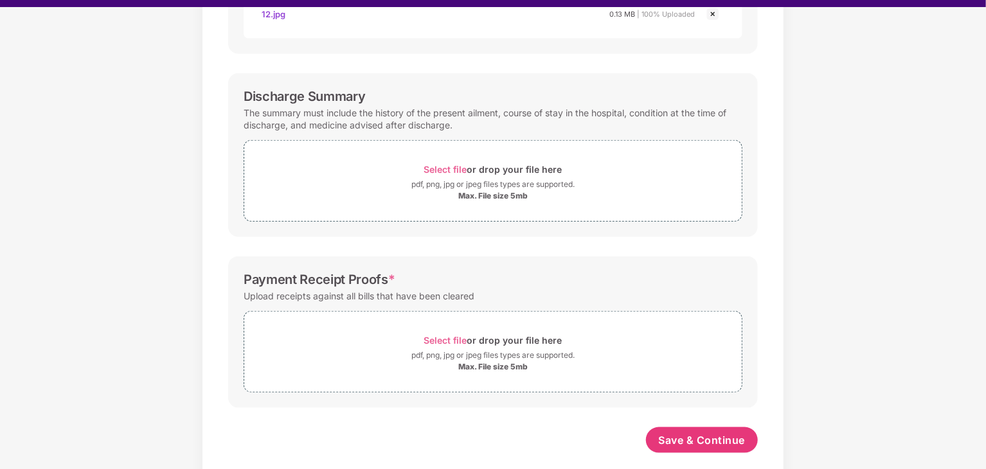
scroll to position [555, 0]
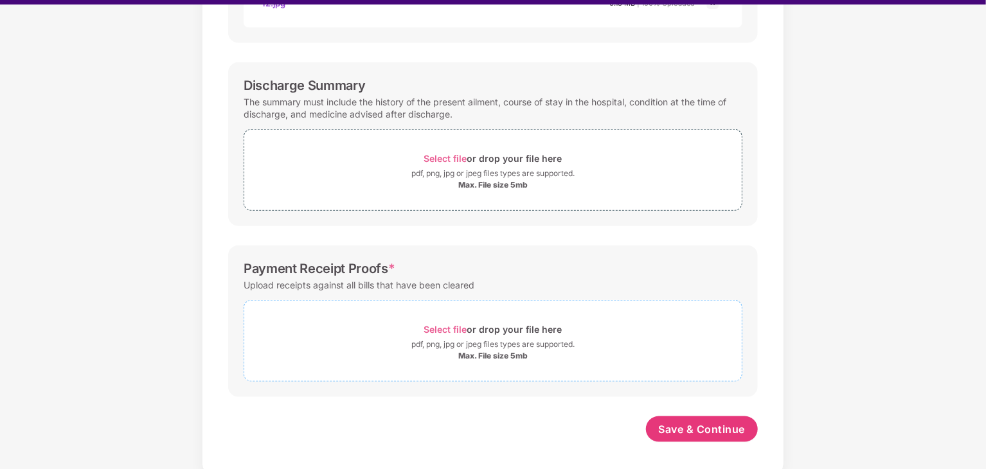
click at [444, 325] on span "Select file" at bounding box center [445, 329] width 43 height 11
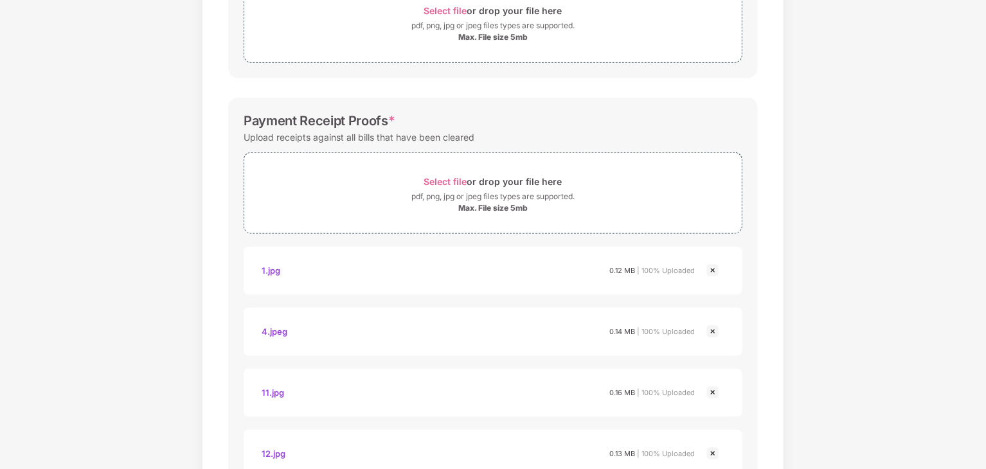
scroll to position [800, 0]
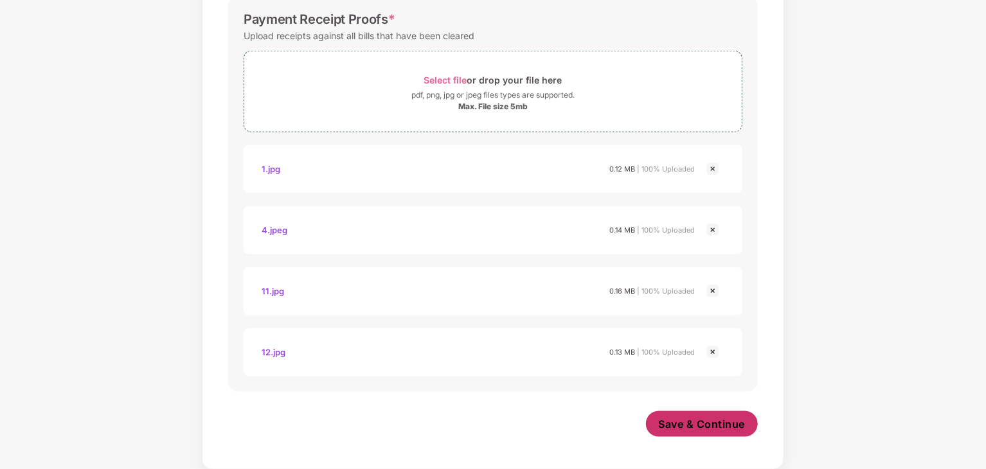
click at [693, 427] on span "Save & Continue" at bounding box center [702, 424] width 87 height 14
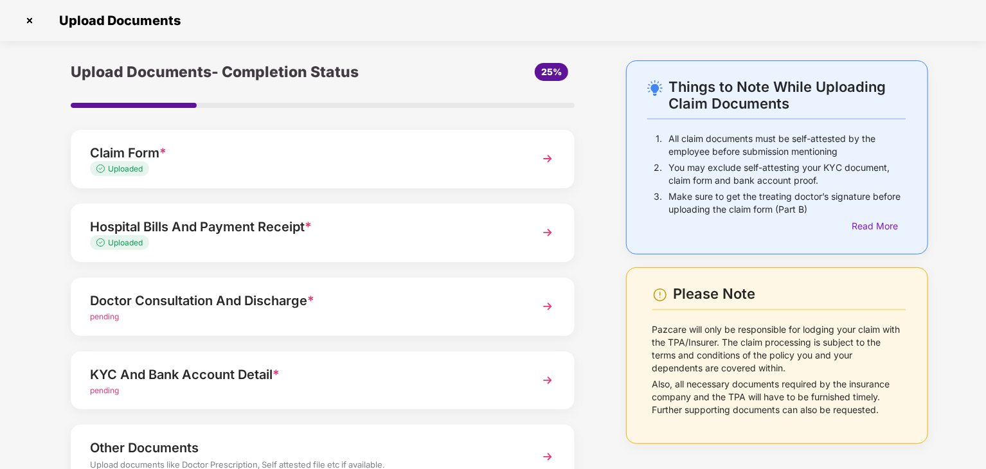
click at [269, 303] on div "Doctor Consultation And Discharge *" at bounding box center [303, 301] width 426 height 21
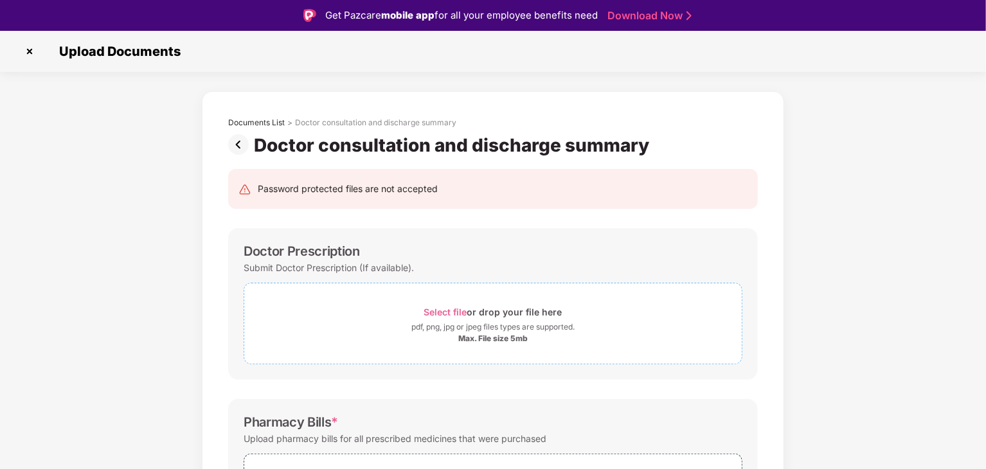
click at [442, 310] on span "Select file" at bounding box center [445, 312] width 43 height 11
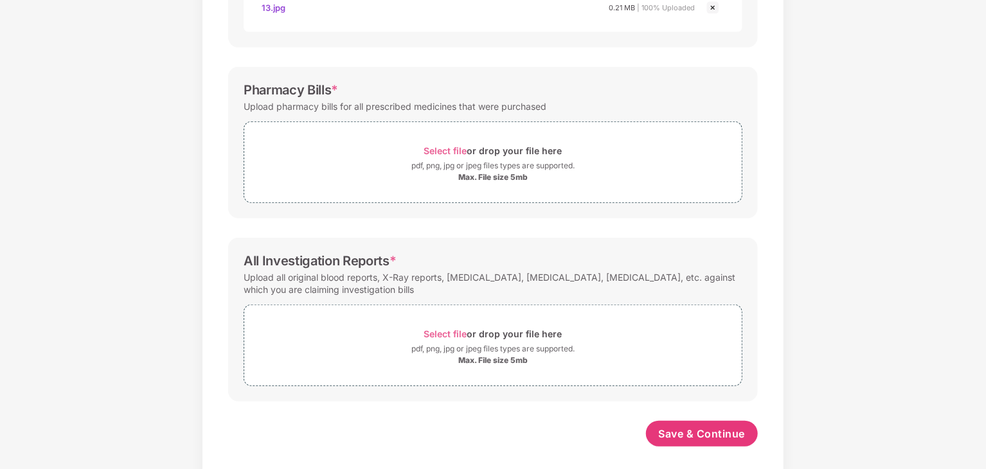
scroll to position [372, 0]
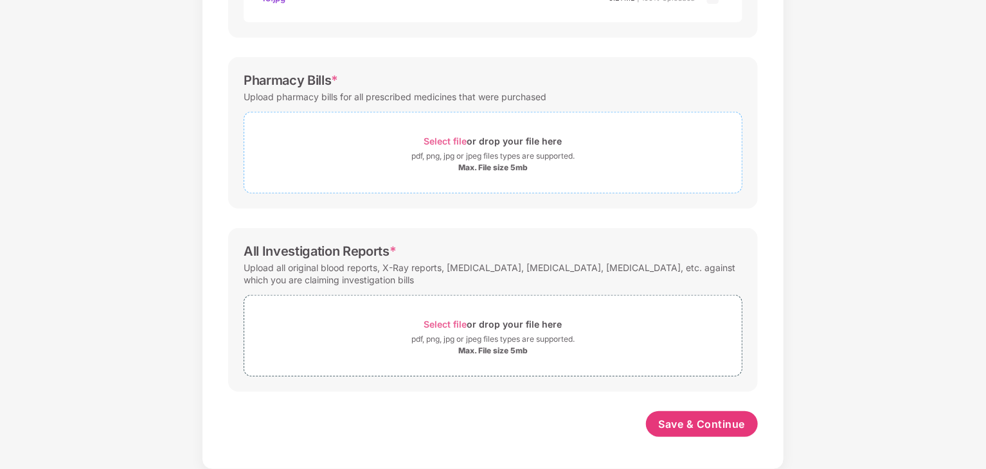
click at [442, 141] on span "Select file" at bounding box center [445, 141] width 43 height 11
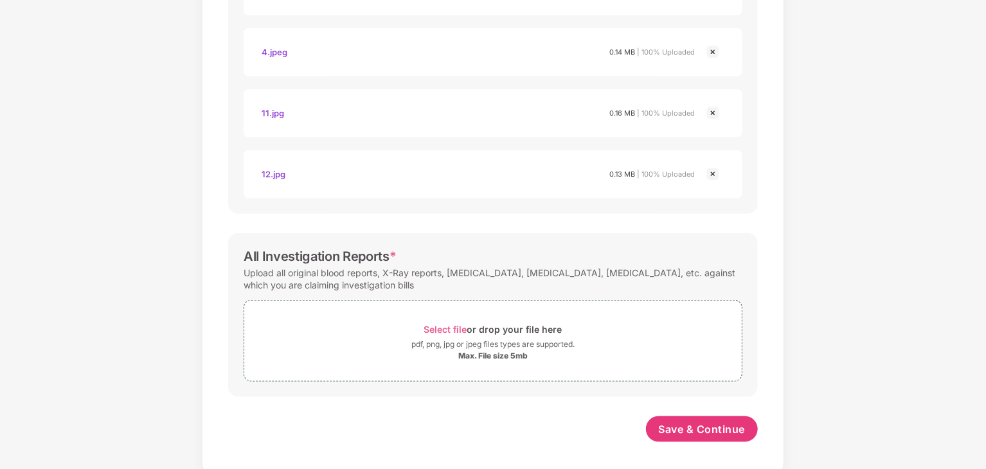
scroll to position [616, 0]
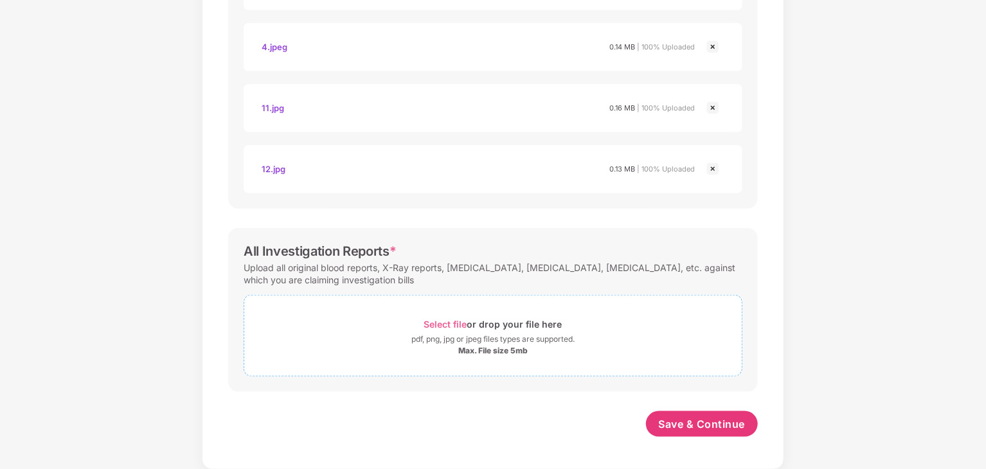
click at [457, 324] on span "Select file" at bounding box center [445, 324] width 43 height 11
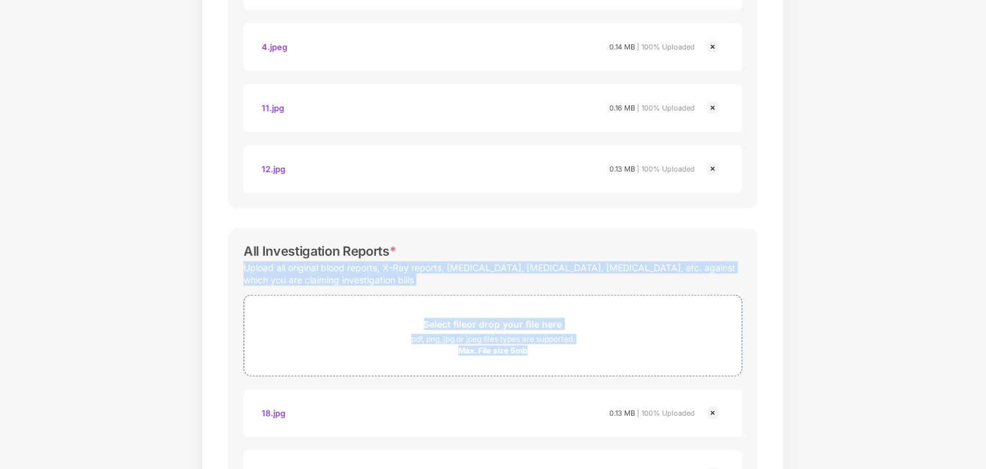
drag, startPoint x: 985, startPoint y: 223, endPoint x: 987, endPoint y: 352, distance: 129.2
click at [985, 352] on html "Get Pazcare mobile app for all your employee benefits need Download Now Upload …" at bounding box center [493, 203] width 986 height 469
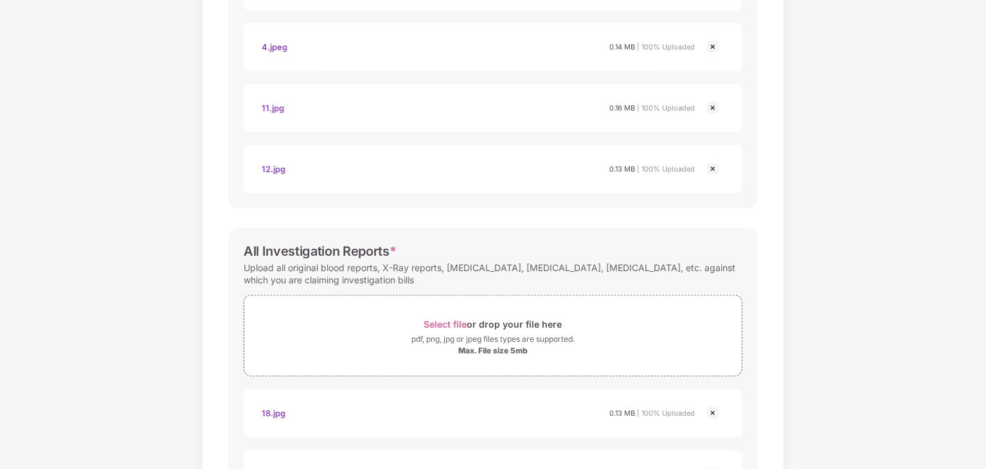
click at [874, 342] on div "Documents List > Doctor consultation and discharge summary Doctor consultation …" at bounding box center [493, 354] width 986 height 1820
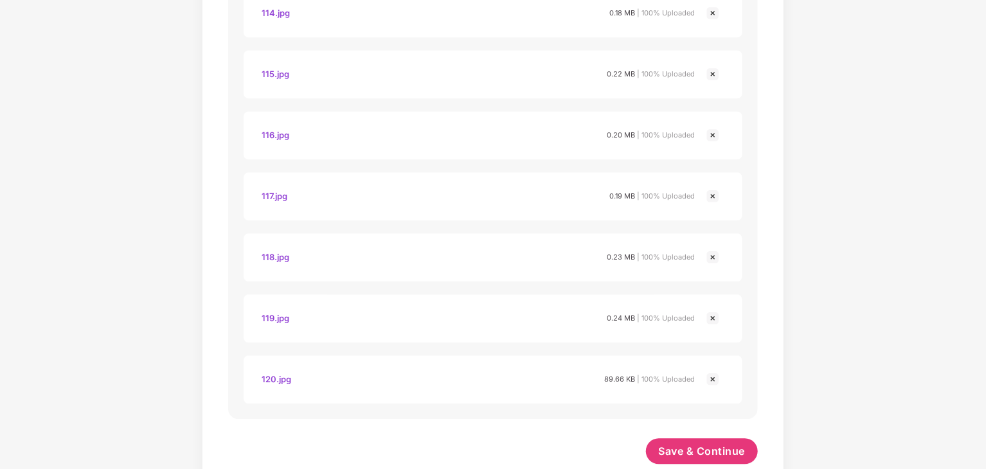
scroll to position [1410, 0]
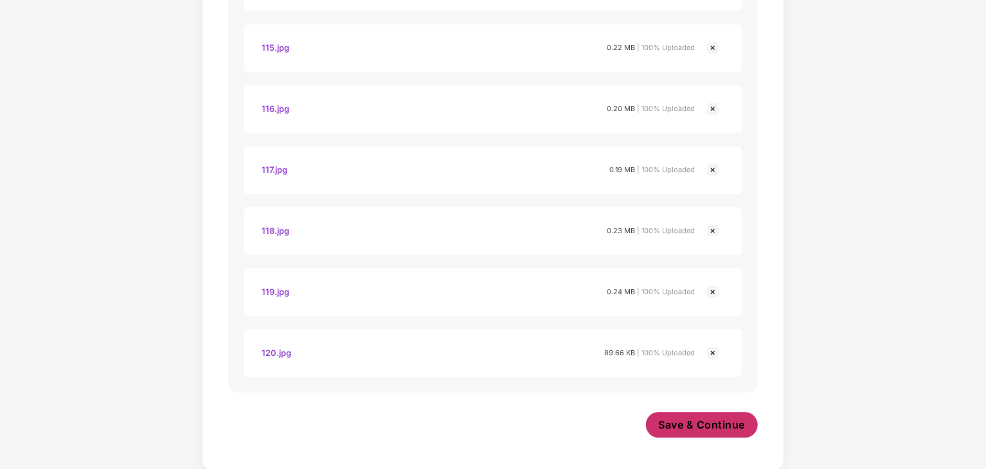
click at [695, 427] on span "Save & Continue" at bounding box center [702, 425] width 87 height 14
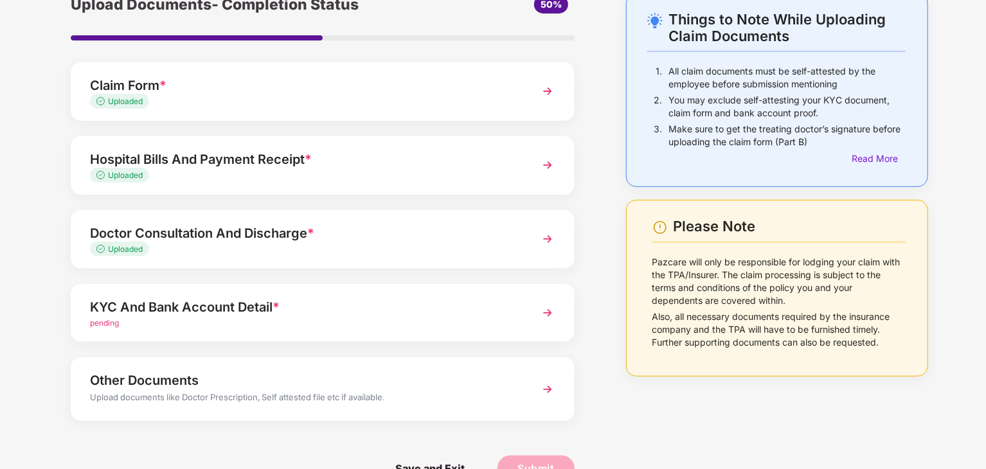
scroll to position [99, 0]
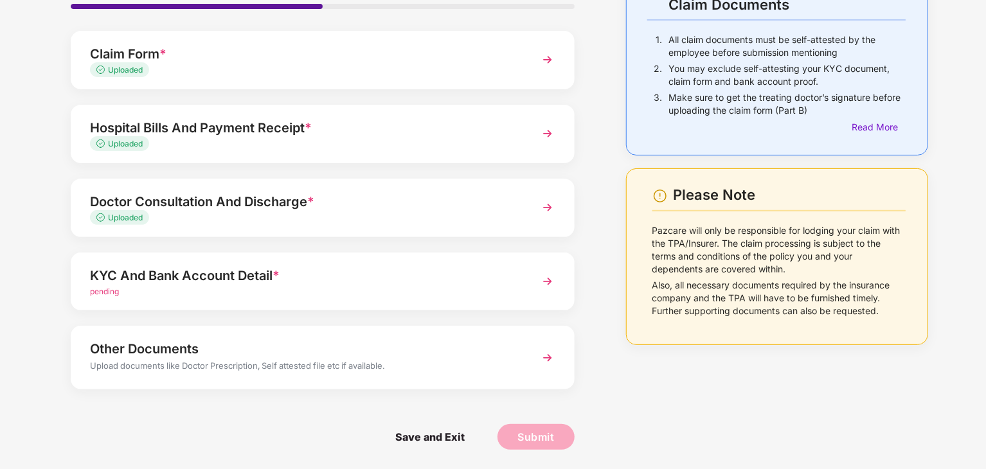
click at [247, 274] on div "KYC And Bank Account Detail *" at bounding box center [303, 275] width 426 height 21
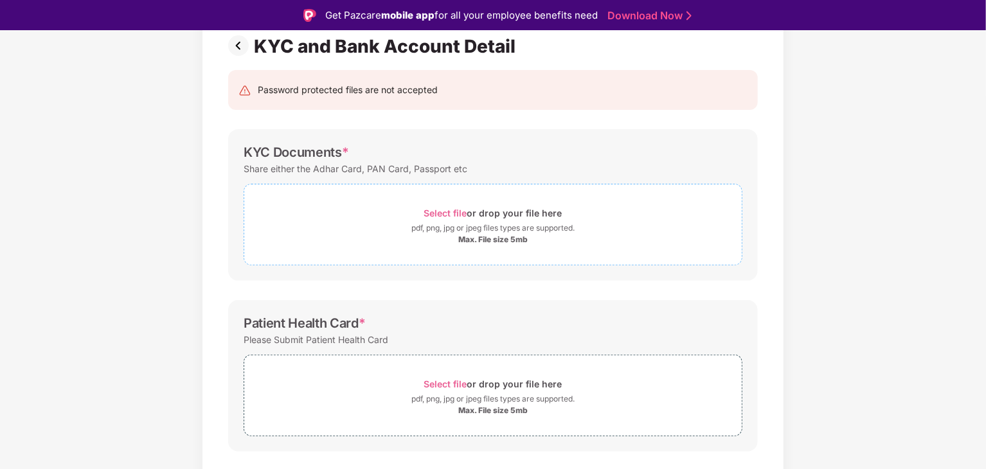
click at [451, 211] on span "Select file" at bounding box center [445, 213] width 43 height 11
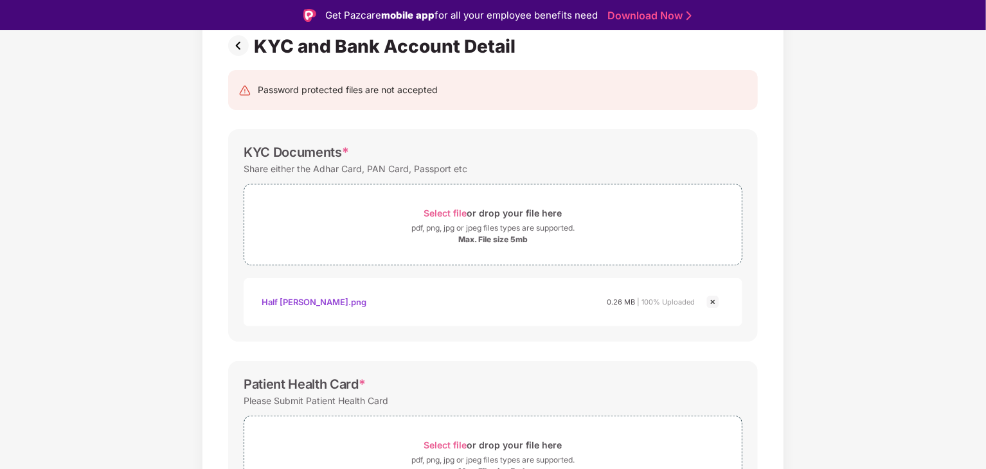
scroll to position [31, 0]
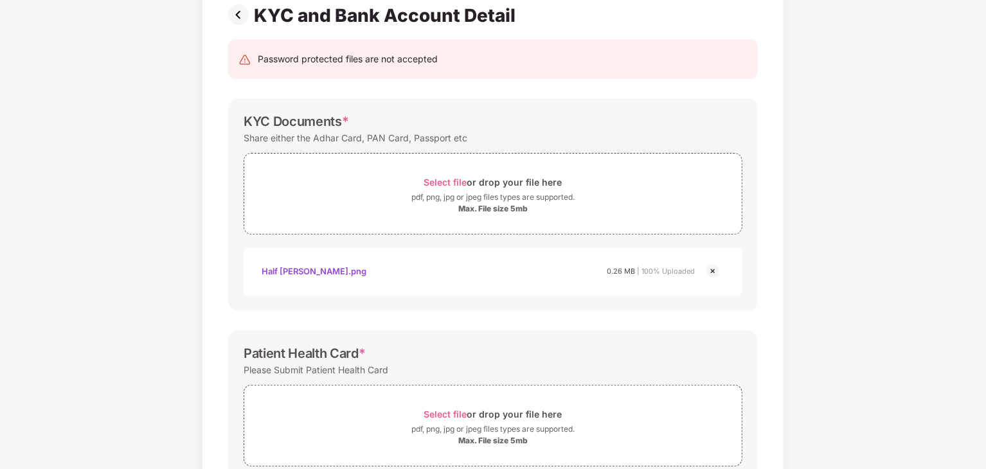
click at [237, 13] on img at bounding box center [241, 14] width 26 height 21
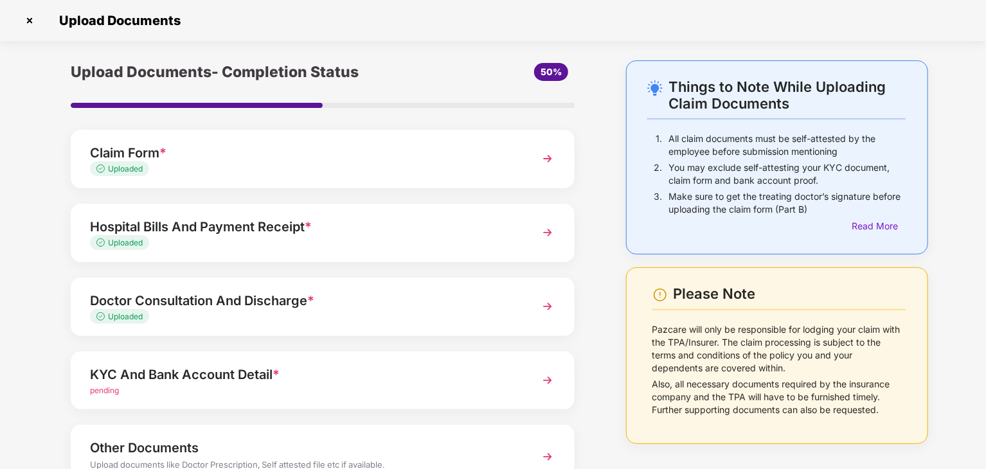
click at [29, 17] on img at bounding box center [29, 20] width 21 height 21
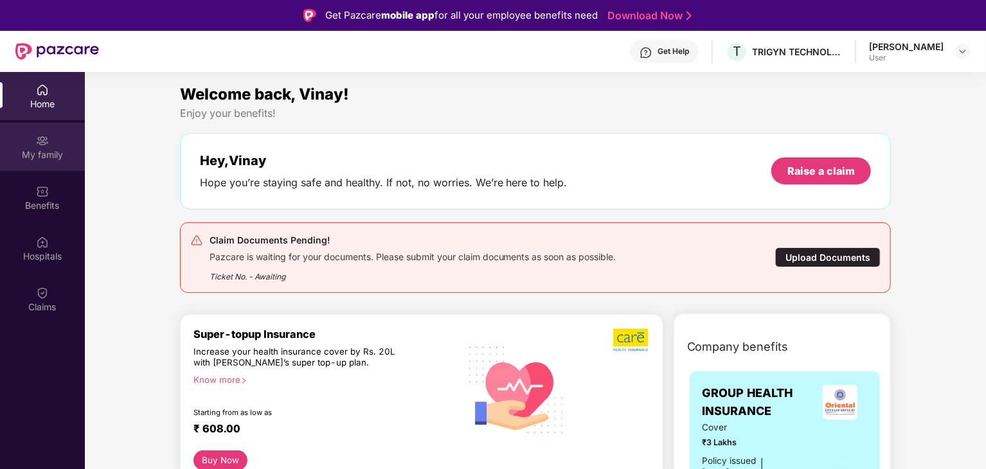
click at [42, 150] on div "My family" at bounding box center [42, 154] width 85 height 13
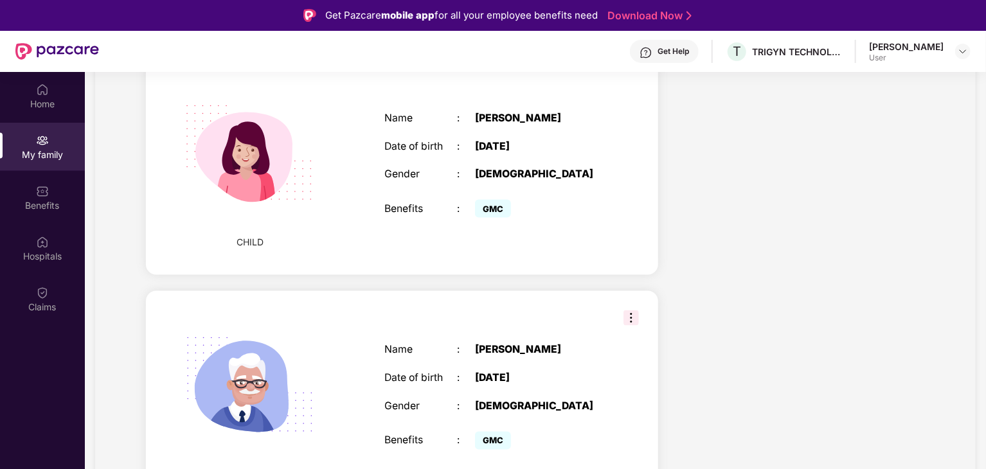
scroll to position [974, 0]
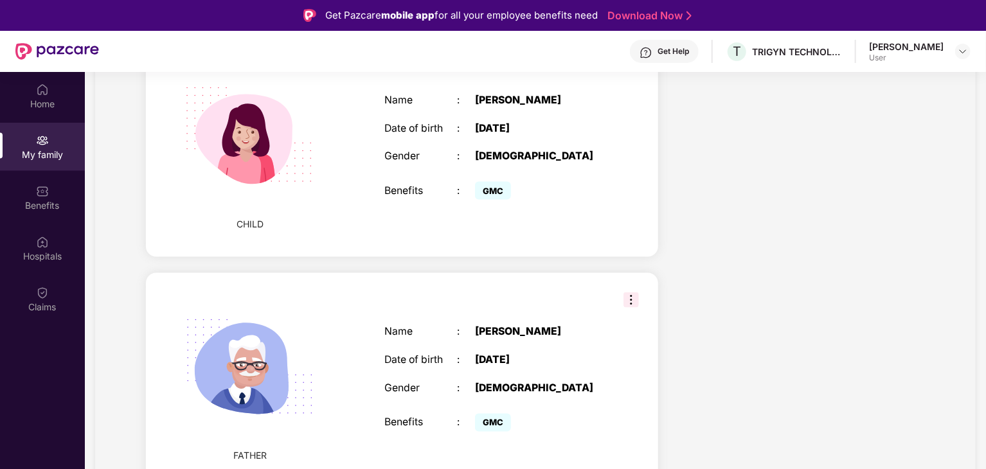
click at [630, 300] on img at bounding box center [630, 299] width 15 height 15
drag, startPoint x: 679, startPoint y: 424, endPoint x: 748, endPoint y: 404, distance: 72.2
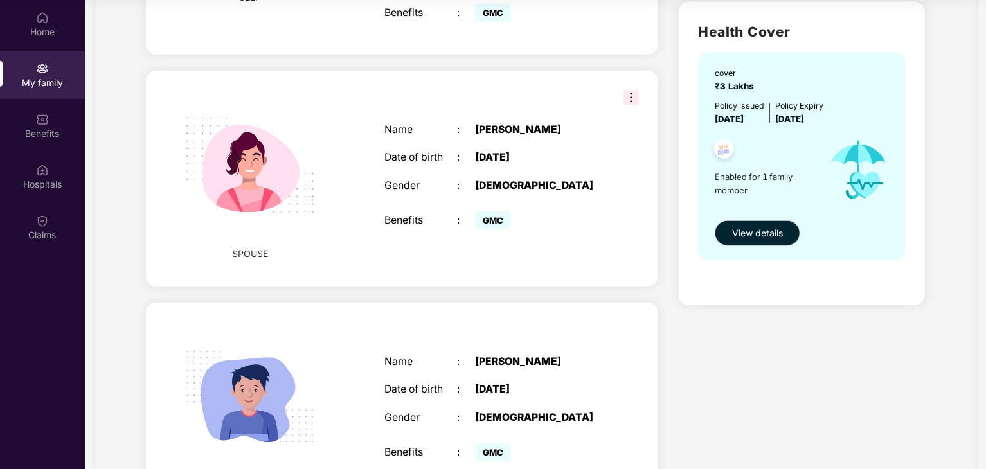
scroll to position [383, 0]
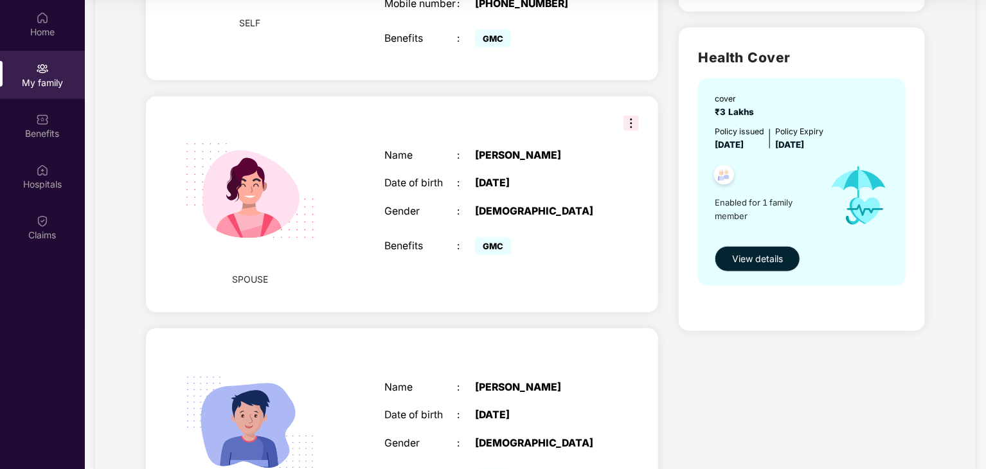
click at [753, 263] on span "View details" at bounding box center [757, 259] width 51 height 14
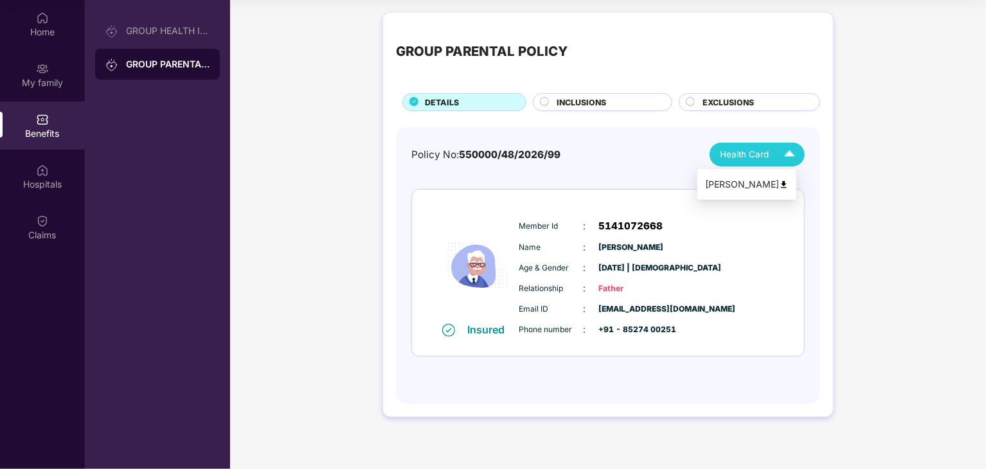
click at [753, 186] on div "Chandra Gopal Mishra" at bounding box center [747, 184] width 84 height 14
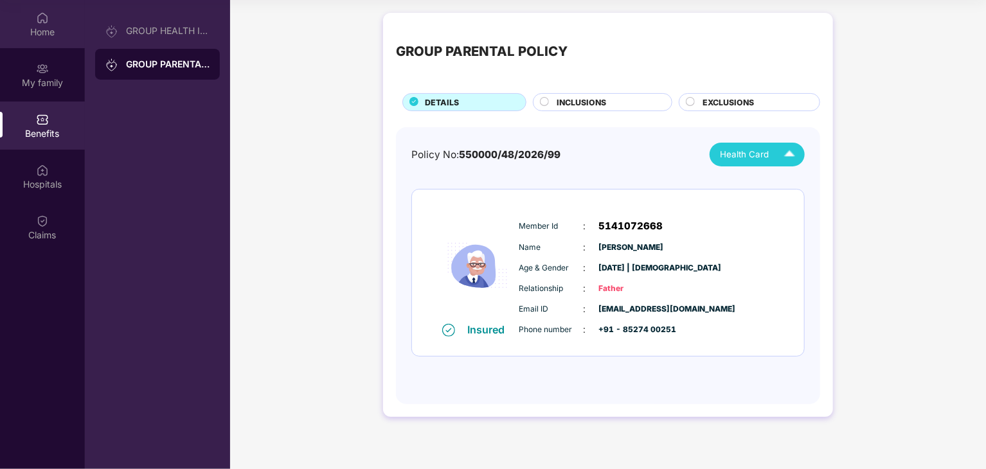
click at [44, 30] on div "Home" at bounding box center [42, 32] width 85 height 13
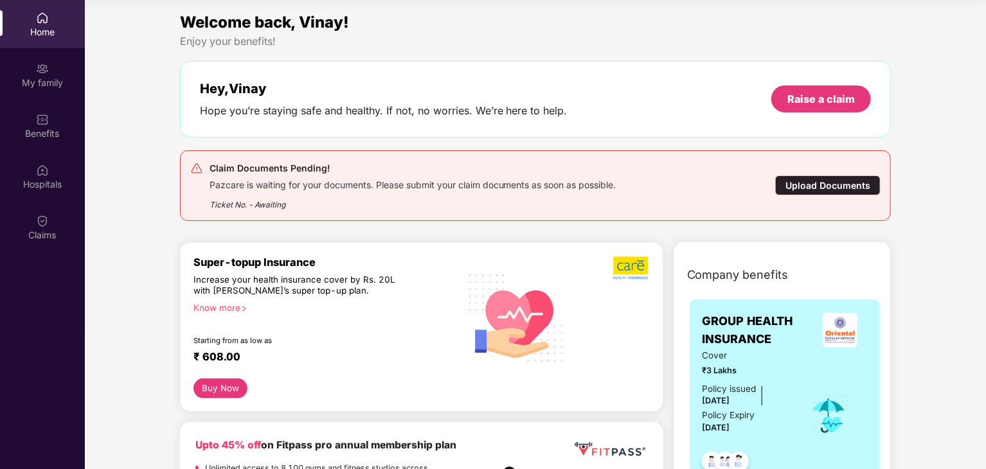
click at [805, 186] on div "Upload Documents" at bounding box center [827, 185] width 105 height 20
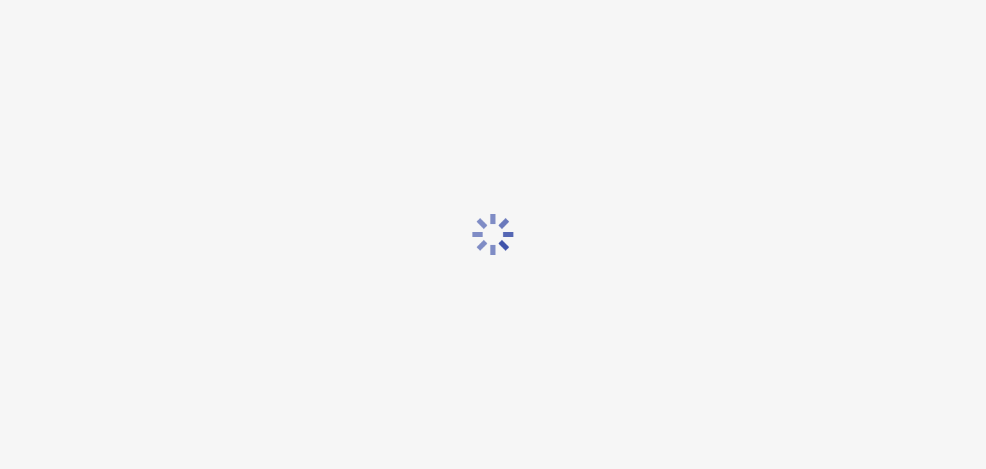
scroll to position [31, 0]
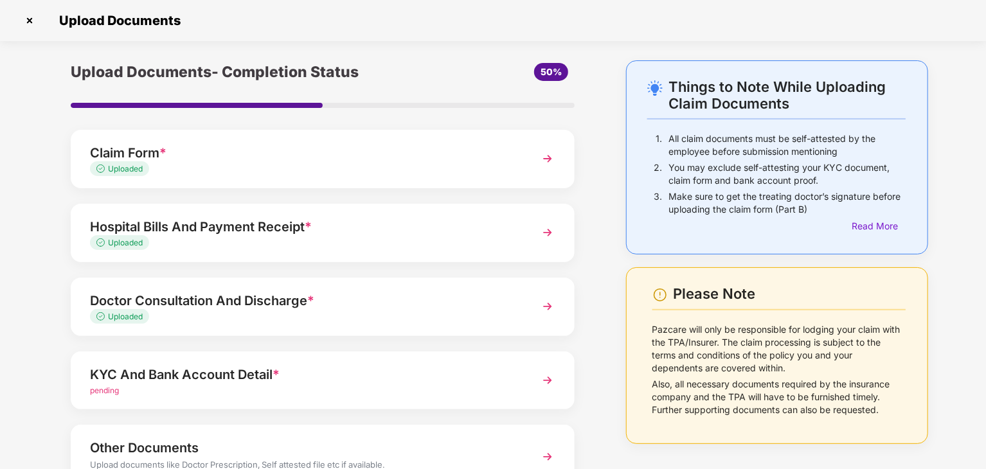
click at [177, 377] on div "KYC And Bank Account Detail *" at bounding box center [303, 374] width 426 height 21
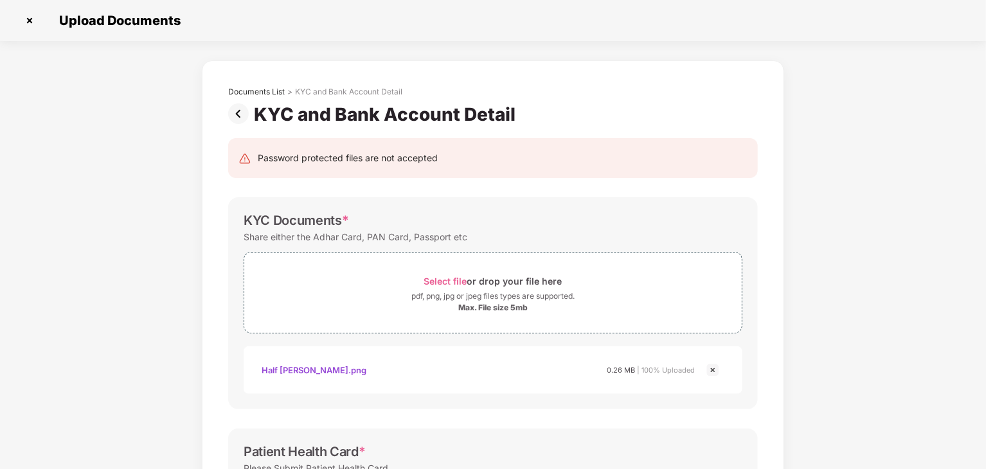
scroll to position [0, 0]
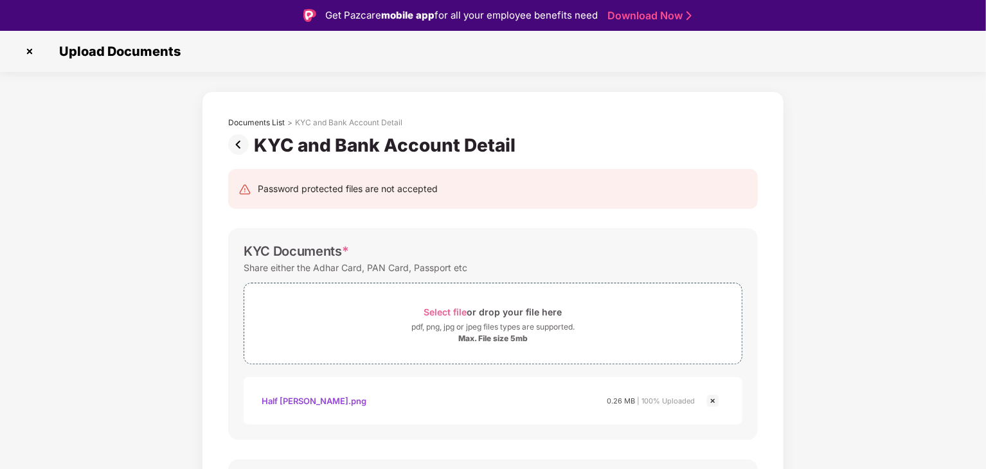
click at [920, 238] on div "Documents List > KYC and Bank Account Detail KYC and Bank Account Detail Passwo…" at bounding box center [493, 475] width 986 height 769
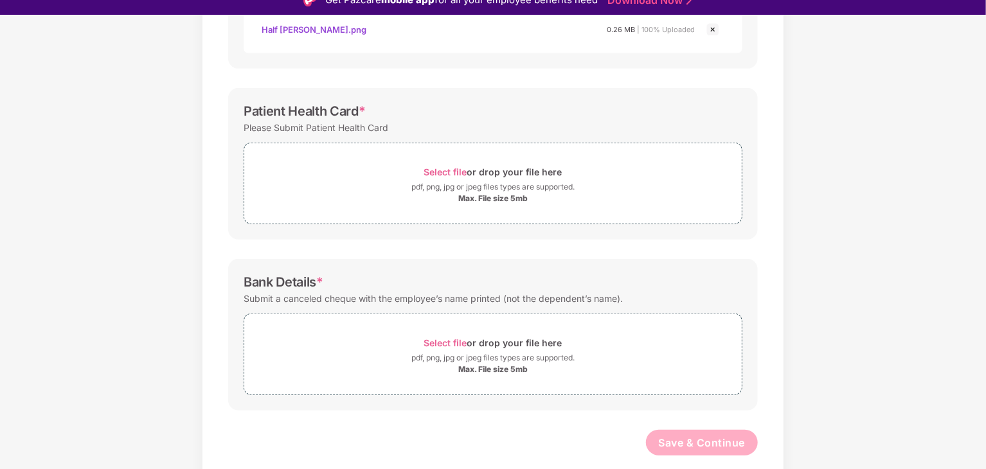
scroll to position [359, 0]
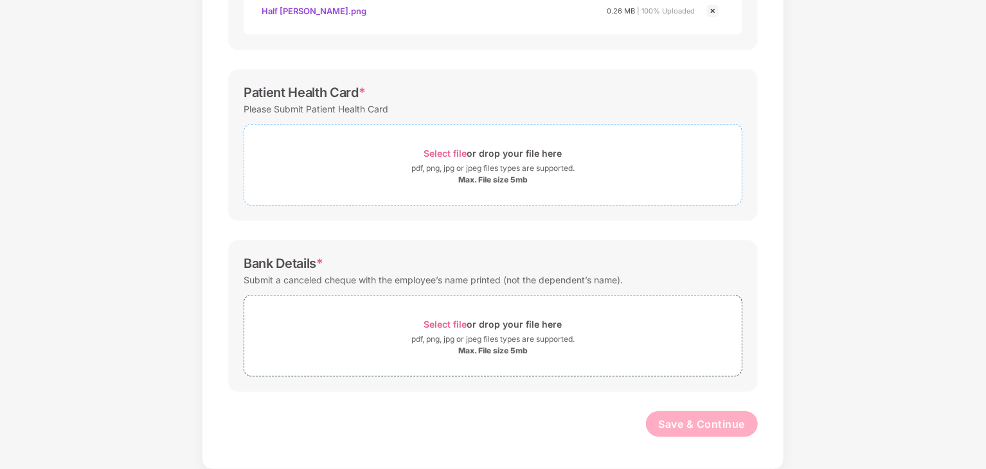
click at [444, 154] on span "Select file" at bounding box center [445, 153] width 43 height 11
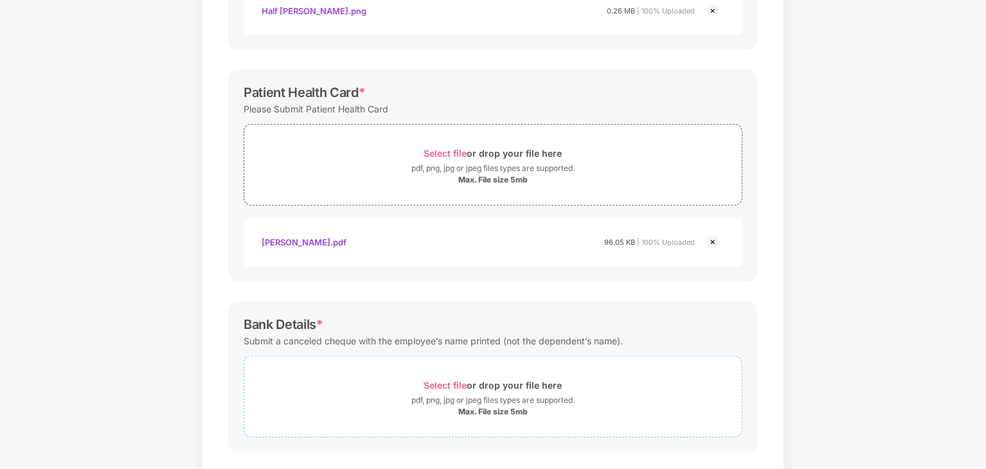
click at [445, 384] on span "Select file" at bounding box center [445, 385] width 43 height 11
click at [444, 384] on span "Select file" at bounding box center [445, 385] width 43 height 11
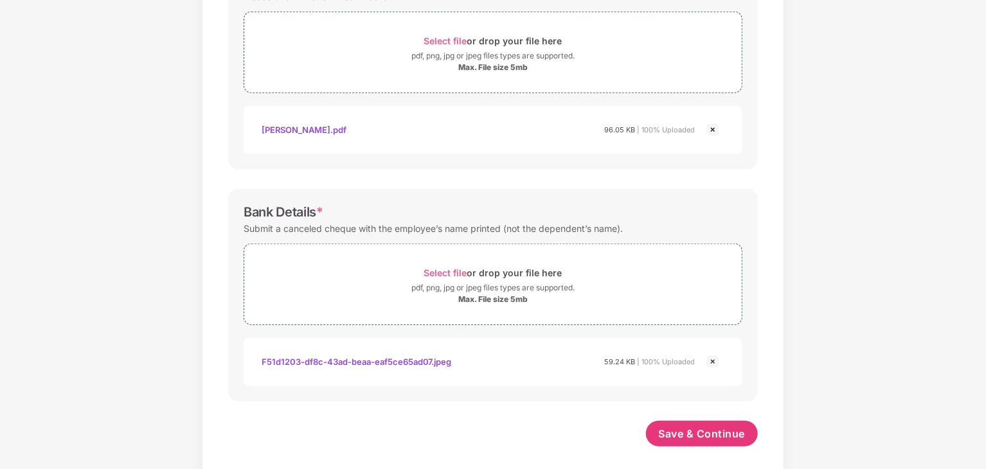
scroll to position [481, 0]
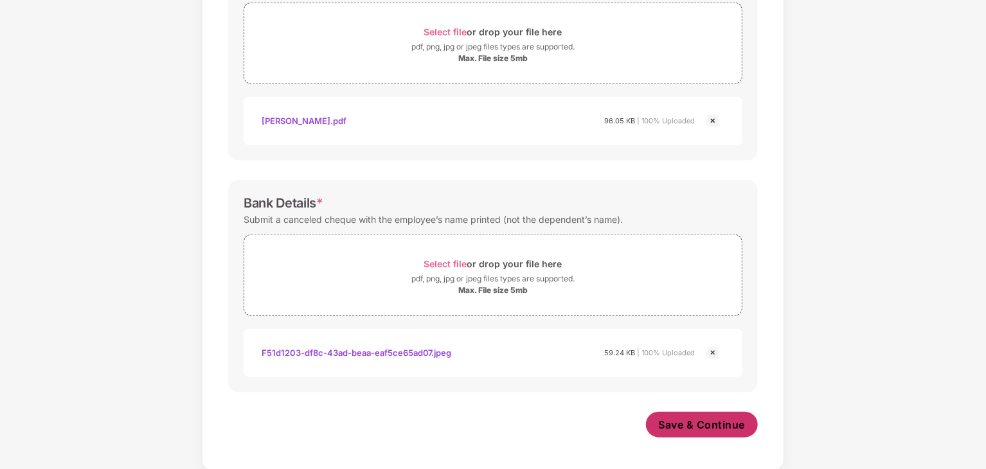
click at [702, 421] on span "Save & Continue" at bounding box center [702, 425] width 87 height 14
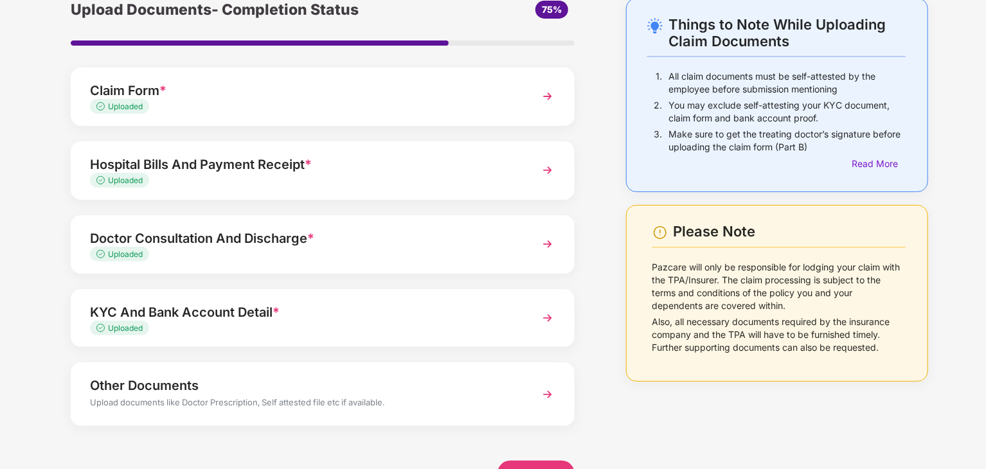
scroll to position [99, 0]
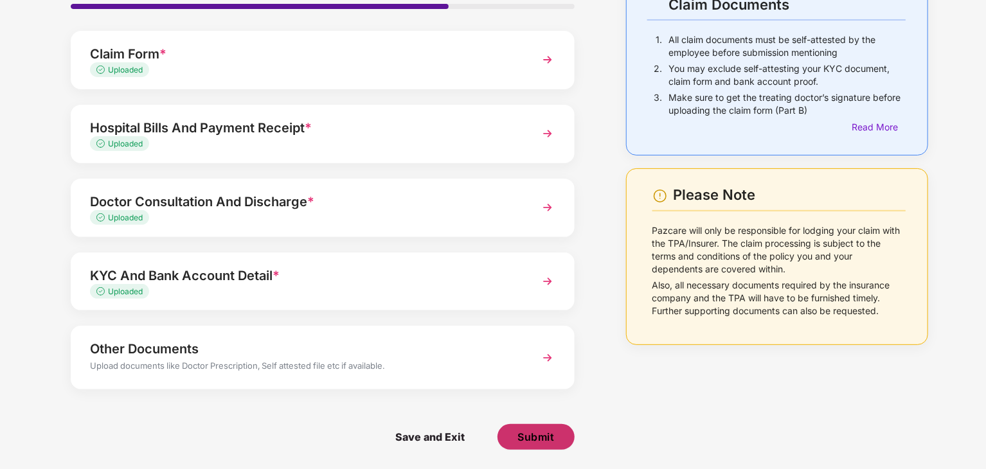
click at [529, 440] on span "Submit" at bounding box center [535, 437] width 37 height 14
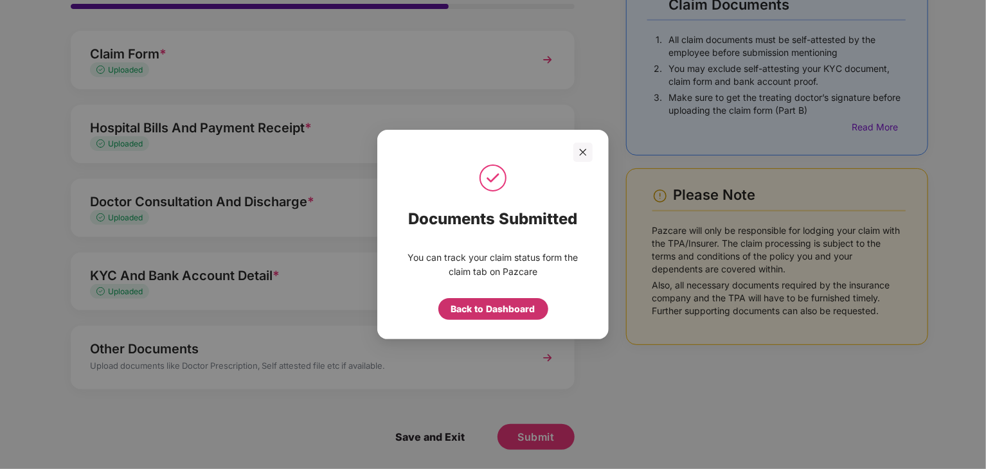
click at [472, 307] on div "Back to Dashboard" at bounding box center [493, 309] width 84 height 14
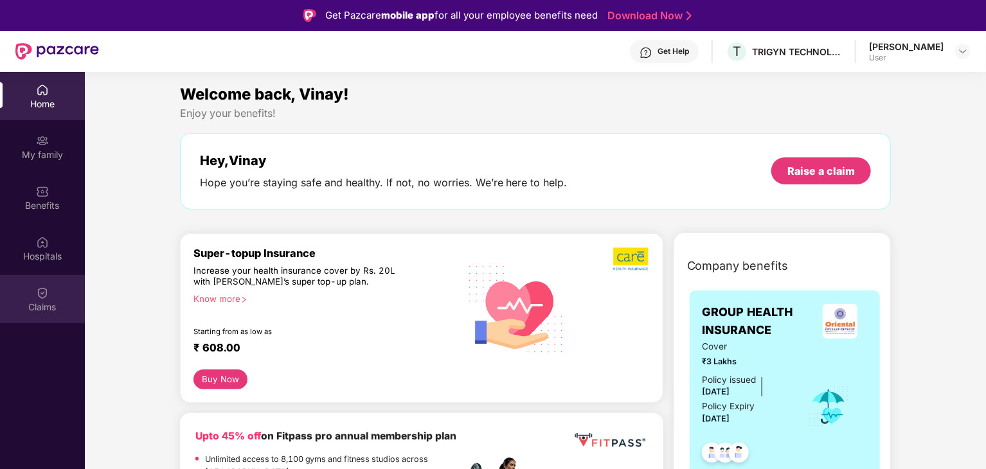
click at [42, 296] on img at bounding box center [42, 293] width 13 height 13
